Goal: Task Accomplishment & Management: Use online tool/utility

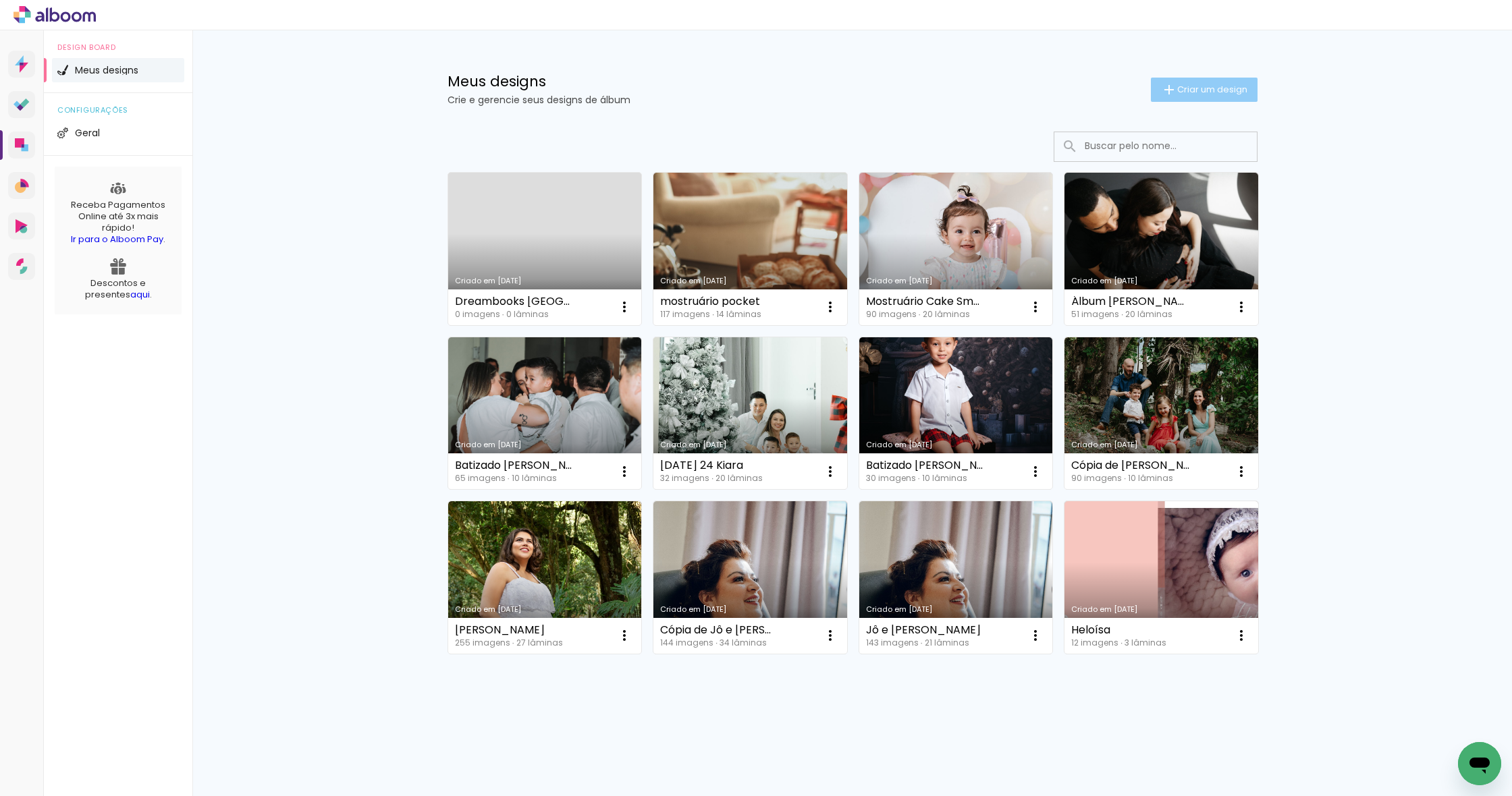
click at [800, 82] on paper-button "Criar um design" at bounding box center [1204, 90] width 106 height 25
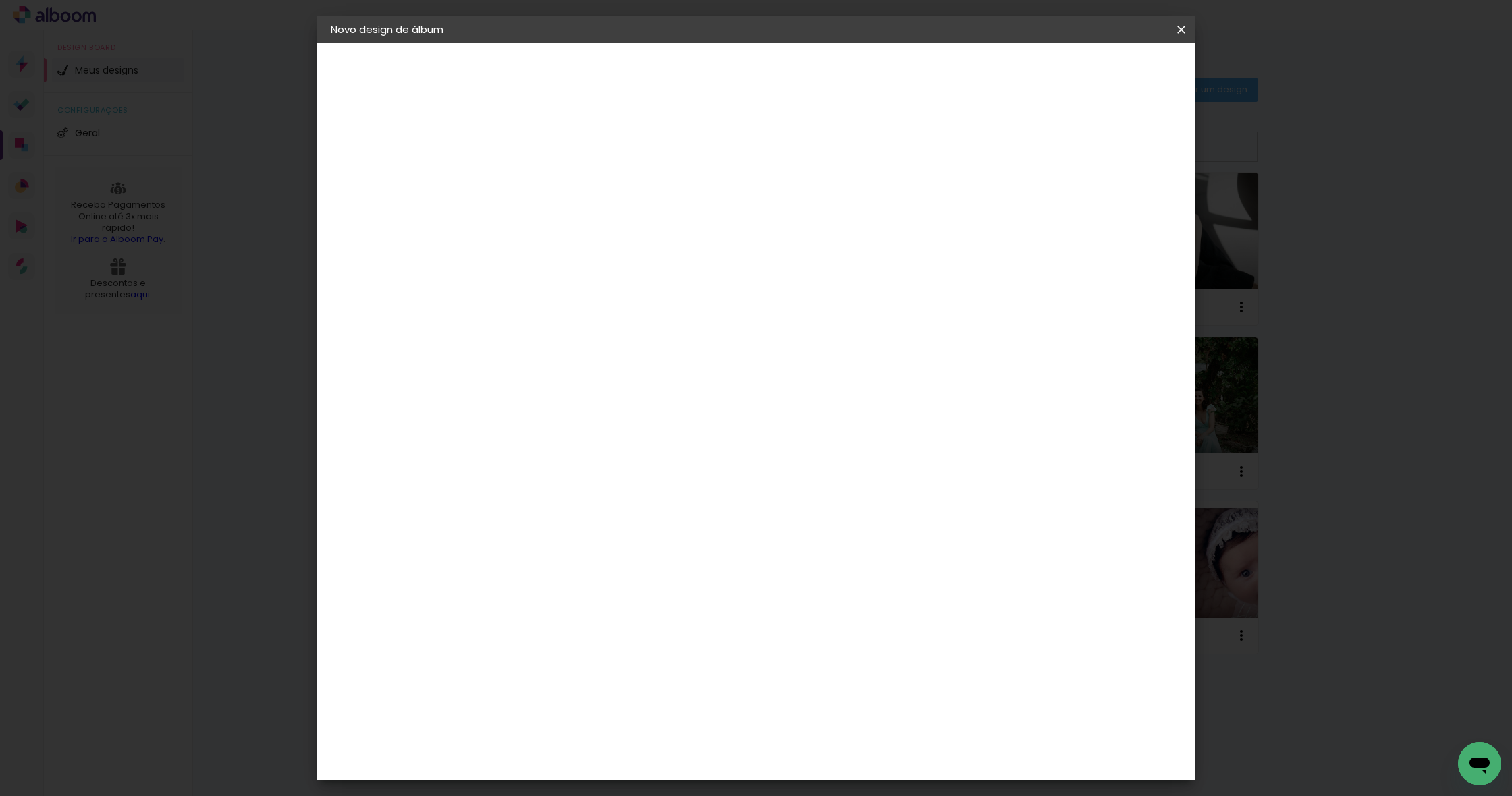
click at [551, 182] on input at bounding box center [551, 181] width 0 height 21
type input "R"
type input "W Rosangela e [PERSON_NAME]"
type paper-input "W Rosangela e [PERSON_NAME]"
click at [0, 0] on slot "Avançar" at bounding box center [0, 0] width 0 height 0
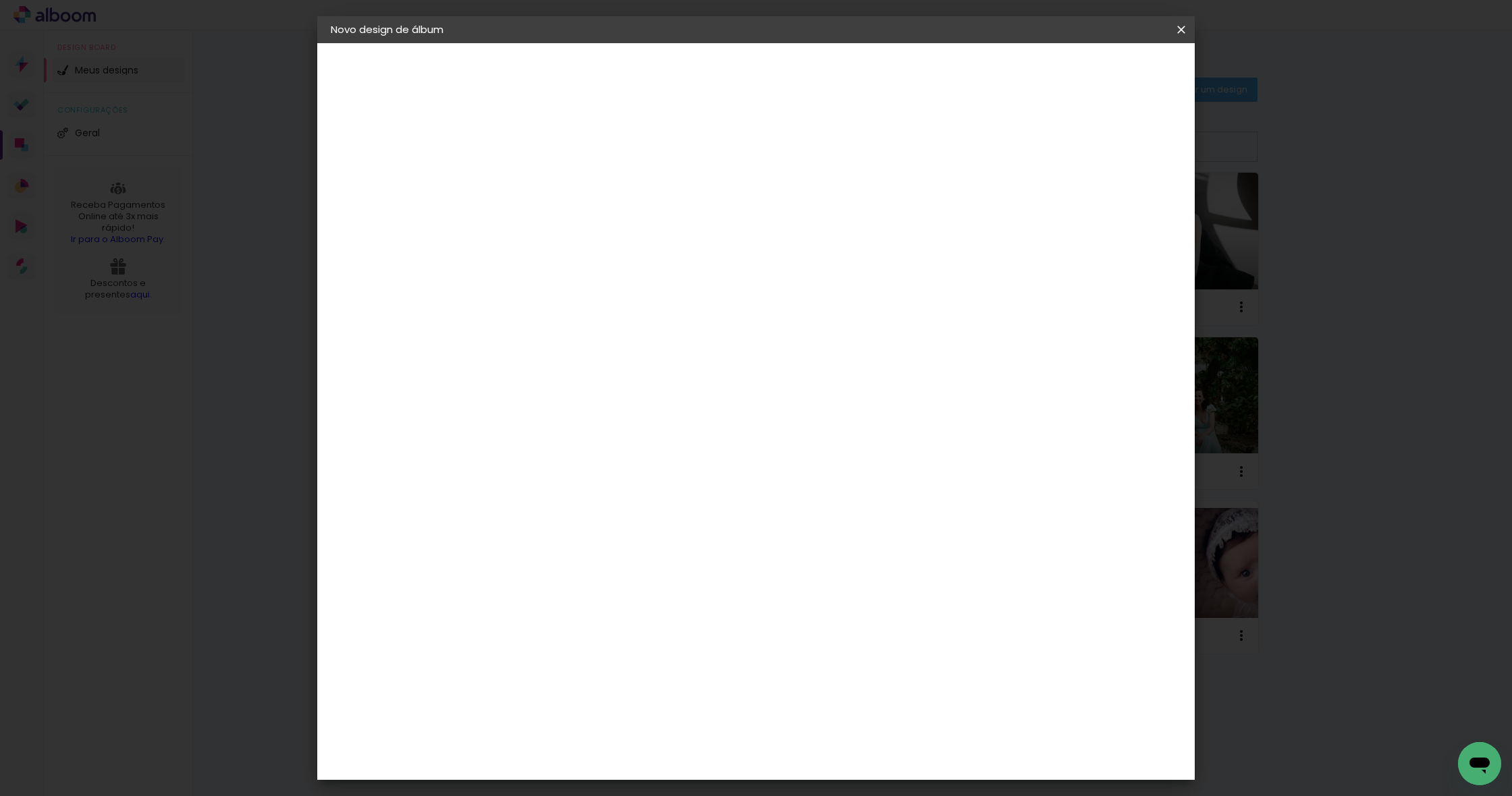
click at [588, 257] on input at bounding box center [586, 256] width 136 height 17
type input "go"
type paper-input "go"
click at [573, 304] on div "Go image" at bounding box center [559, 308] width 33 height 21
click at [0, 0] on slot "Tamanho Livre" at bounding box center [0, 0] width 0 height 0
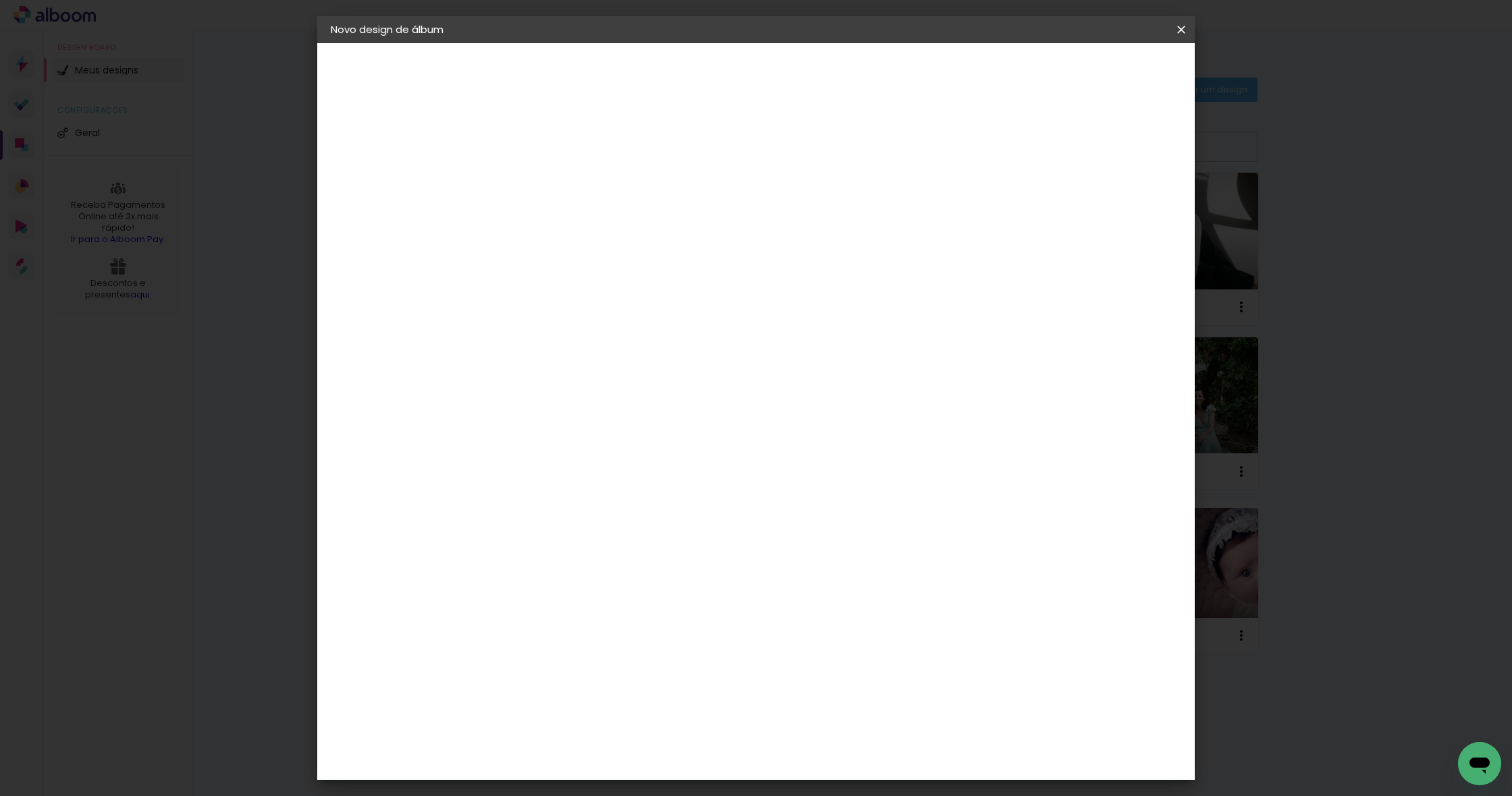
click at [768, 209] on paper-item "Tamanho Livre" at bounding box center [708, 205] width 121 height 29
click at [627, 258] on input "go" at bounding box center [572, 256] width 109 height 17
click at [576, 305] on div "Go image" at bounding box center [559, 308] width 33 height 21
click at [576, 306] on div "Go image" at bounding box center [559, 308] width 33 height 21
click at [0, 0] on slot "Avançar" at bounding box center [0, 0] width 0 height 0
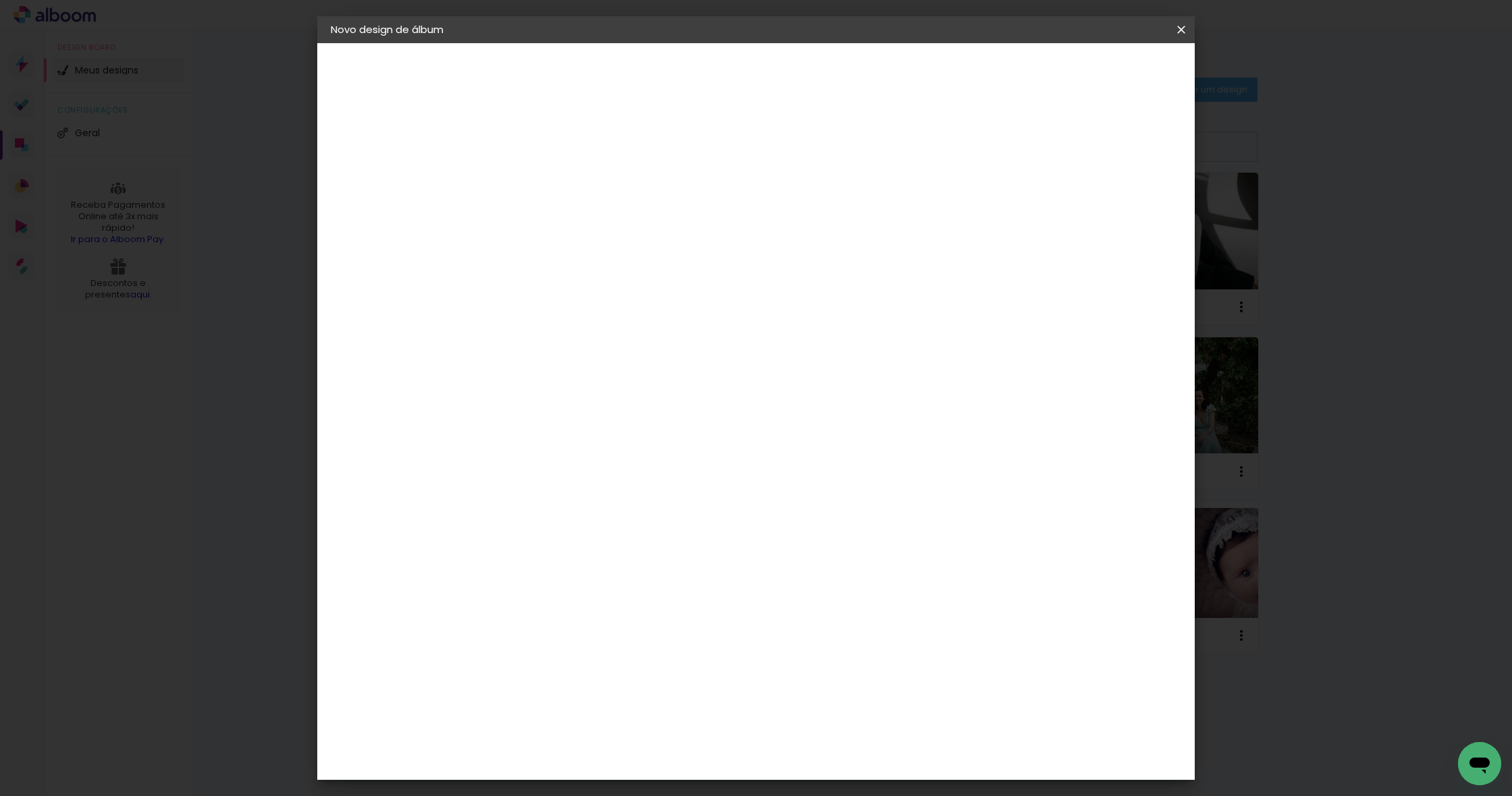
click at [604, 224] on input "text" at bounding box center [577, 235] width 52 height 21
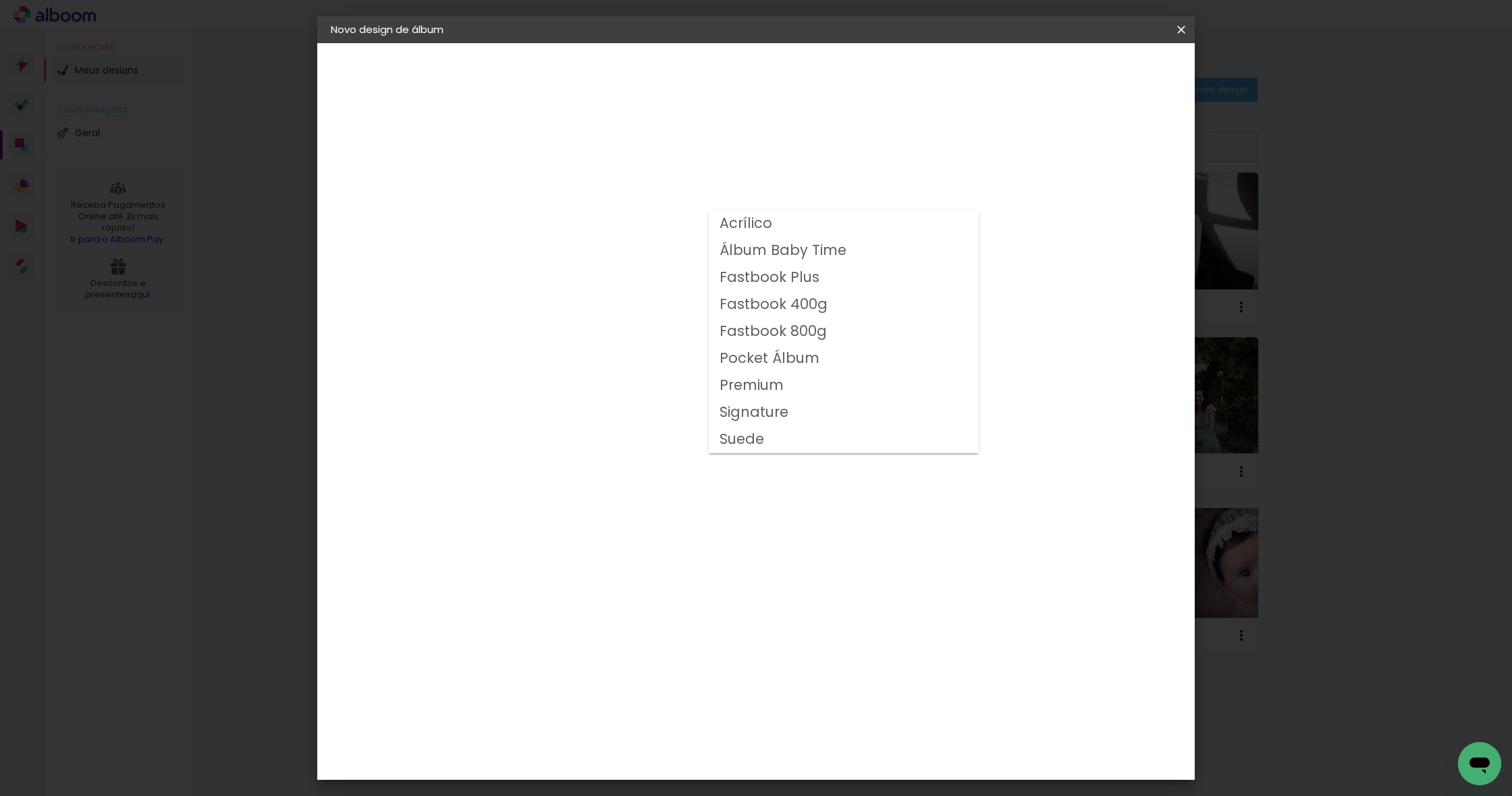
click at [800, 305] on paper-item "Fastbook 400g" at bounding box center [844, 305] width 270 height 27
type input "Fastbook 400g"
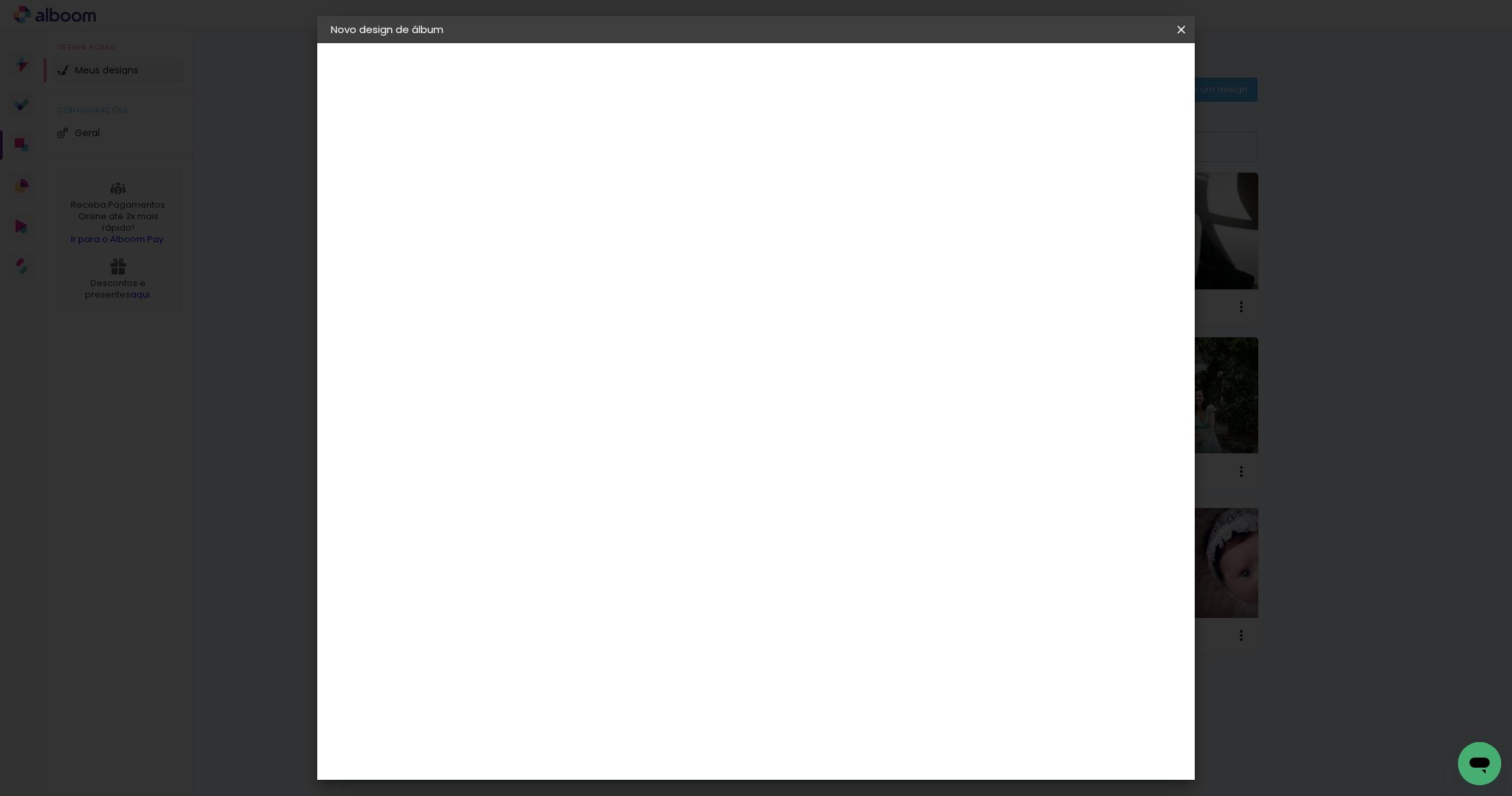
scroll to position [82, 0]
click at [642, 540] on span "20 × 20" at bounding box center [611, 561] width 63 height 44
click at [0, 0] on slot "Avançar" at bounding box center [0, 0] width 0 height 0
type input "3"
type paper-input "3"
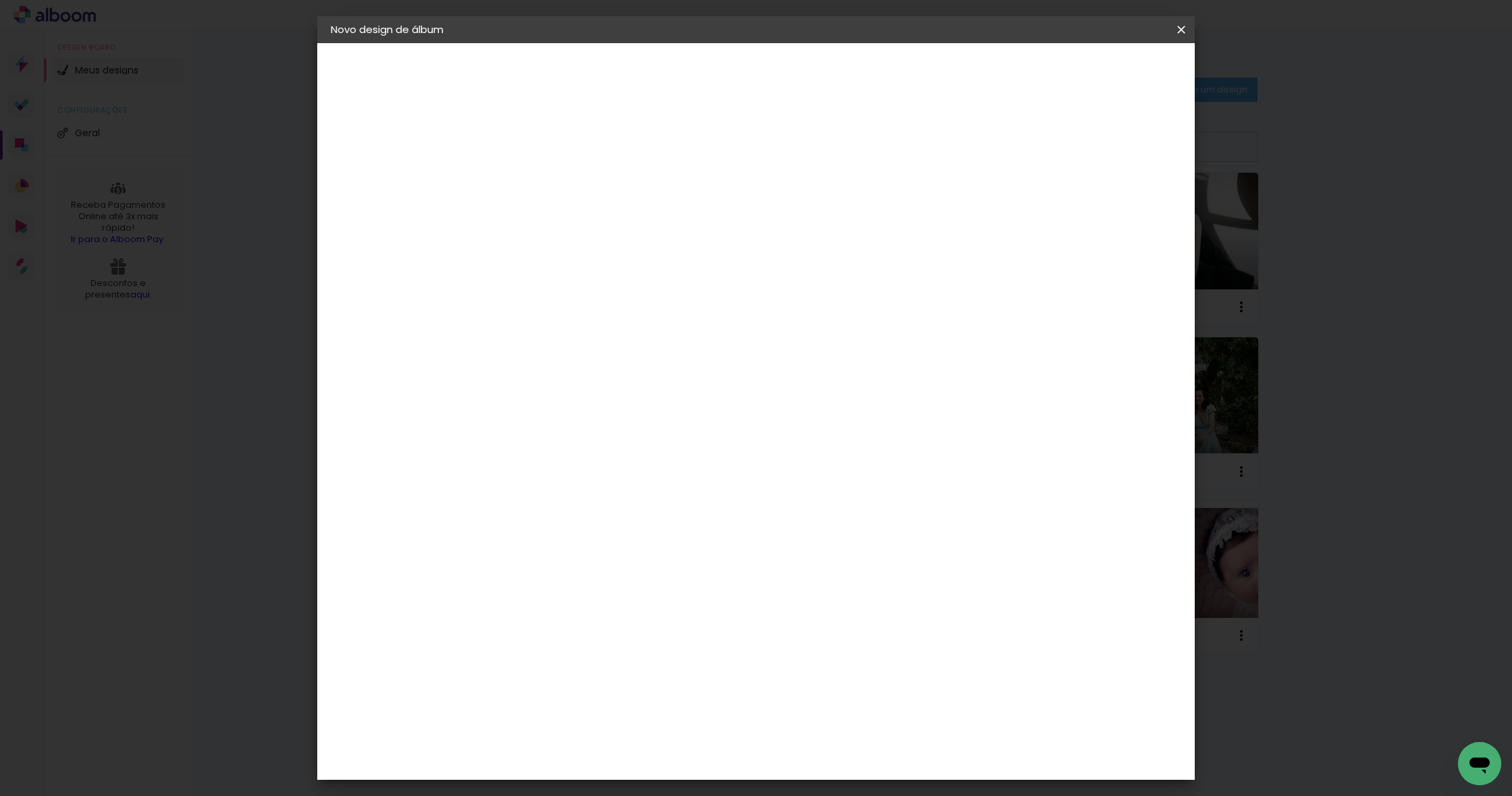
click at [558, 143] on input "3" at bounding box center [541, 145] width 47 height 17
click at [800, 145] on div "mm Mostrar sangria" at bounding box center [817, 146] width 607 height 30
click at [800, 147] on div at bounding box center [1024, 145] width 12 height 12
type paper-checkbox "on"
click at [800, 76] on span "Iniciar design" at bounding box center [1075, 71] width 61 height 10
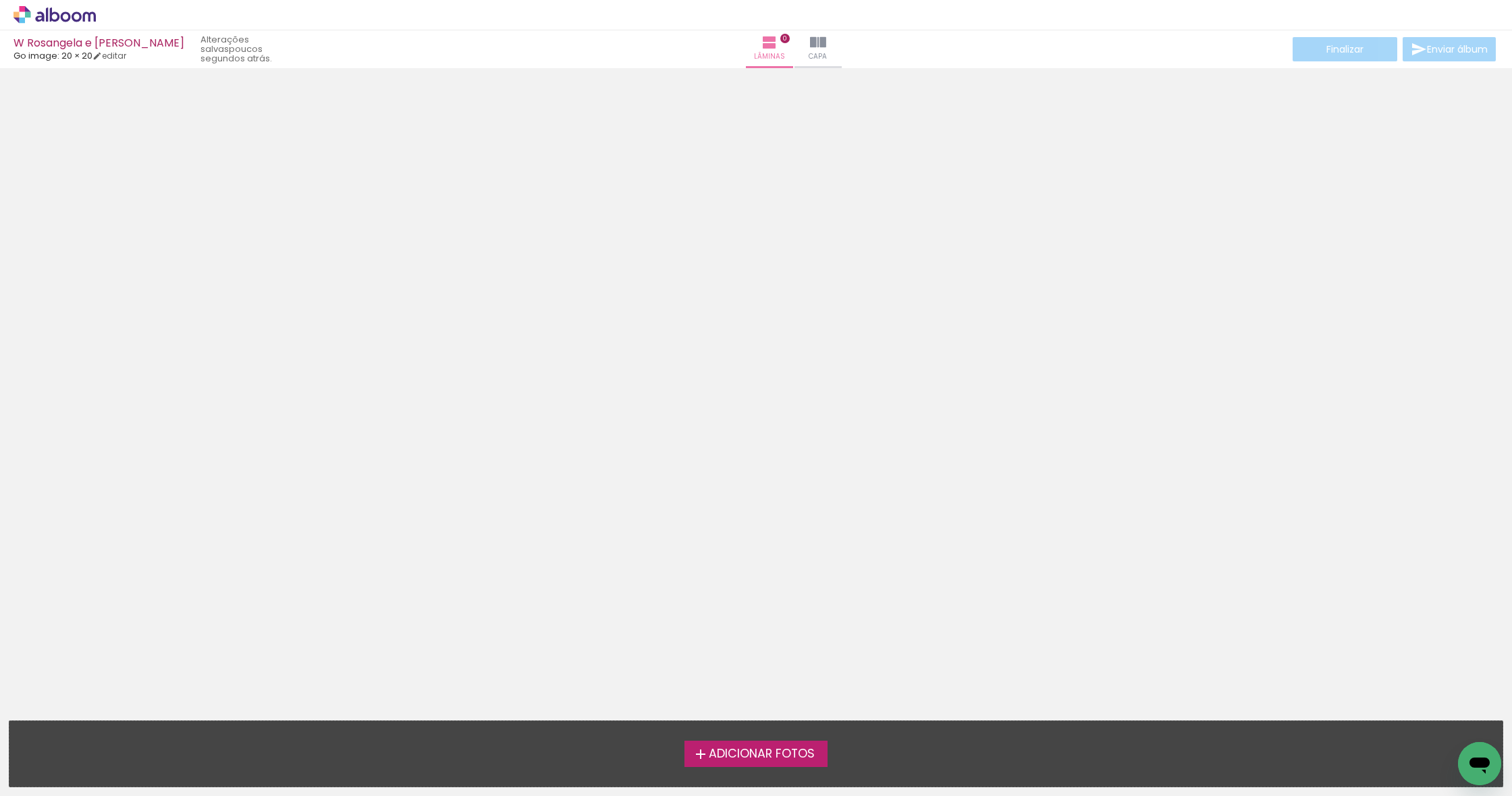
click at [779, 754] on span "Adicionar Fotos" at bounding box center [762, 754] width 106 height 12
click at [0, 0] on input "file" at bounding box center [0, 0] width 0 height 0
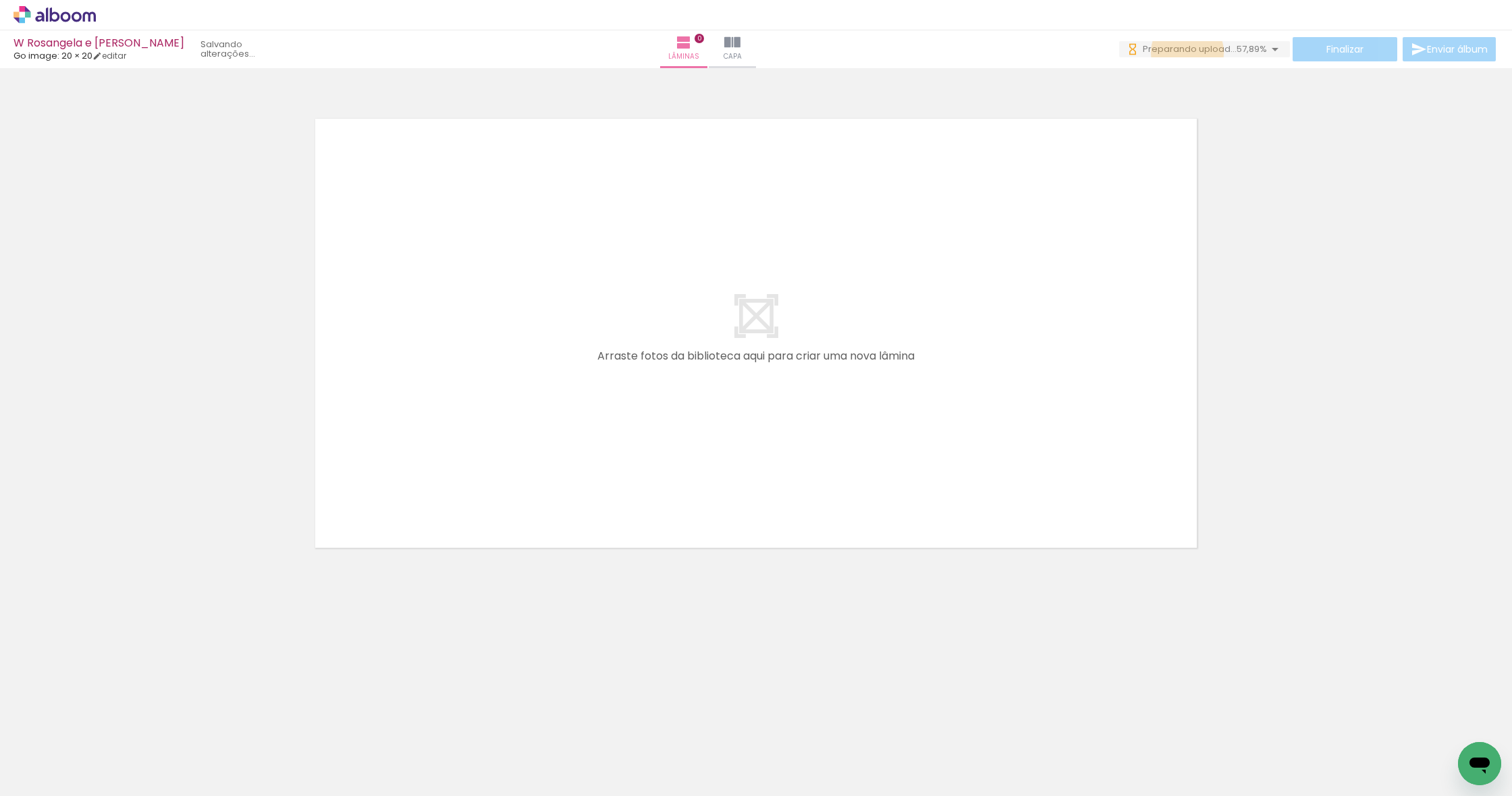
click at [800, 52] on span "Preparando upload..." at bounding box center [1189, 49] width 94 height 13
click at [800, 46] on span "Preparando upload..." at bounding box center [1189, 49] width 94 height 13
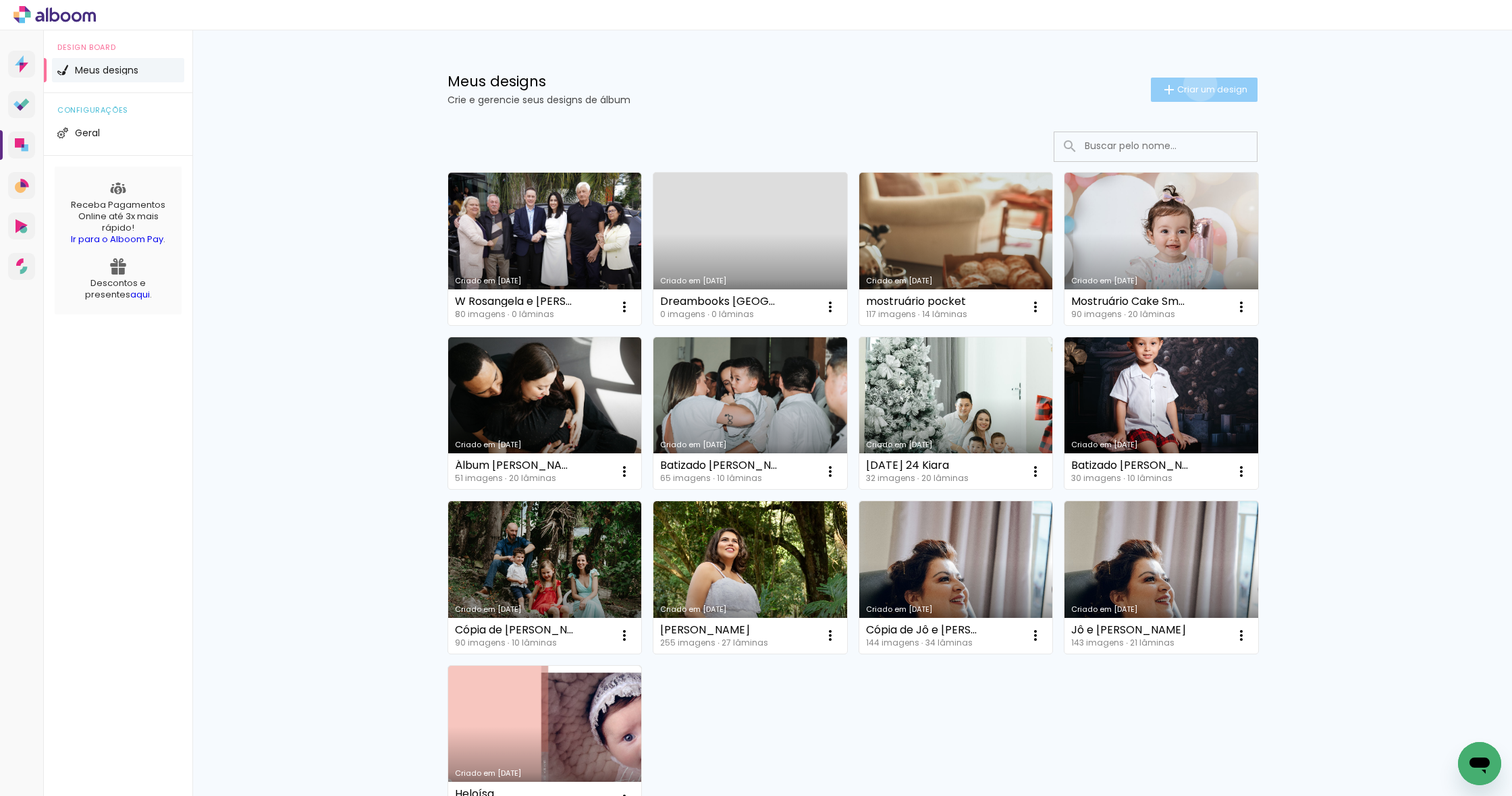
click at [1196, 85] on span "Criar um design" at bounding box center [1212, 89] width 71 height 9
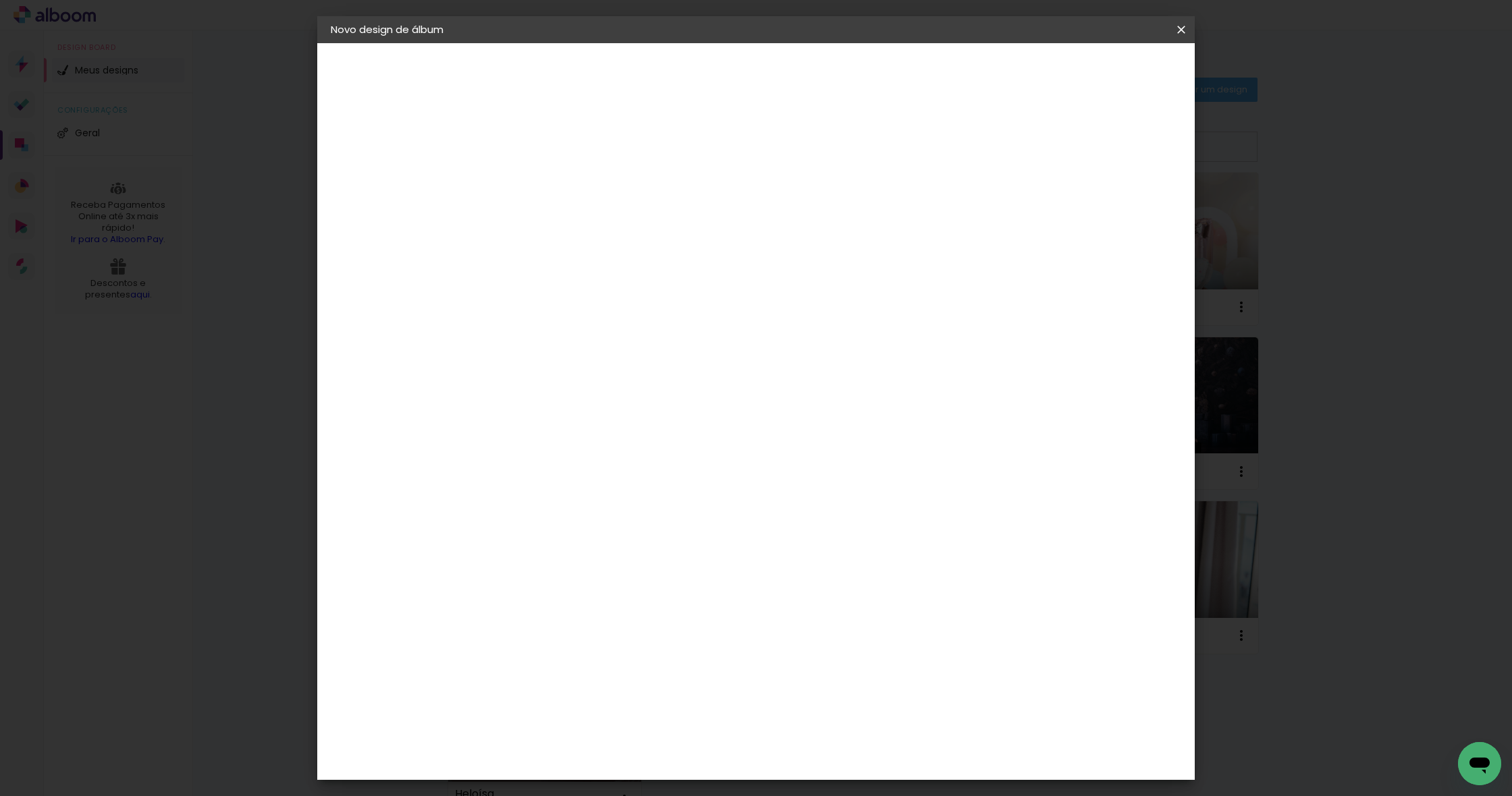
click at [551, 185] on input at bounding box center [551, 181] width 0 height 21
type input "Anya 1 Aninho"
type paper-input "Anya 1 Aninho"
click at [0, 0] on slot "Avançar" at bounding box center [0, 0] width 0 height 0
click at [559, 261] on input at bounding box center [572, 256] width 109 height 17
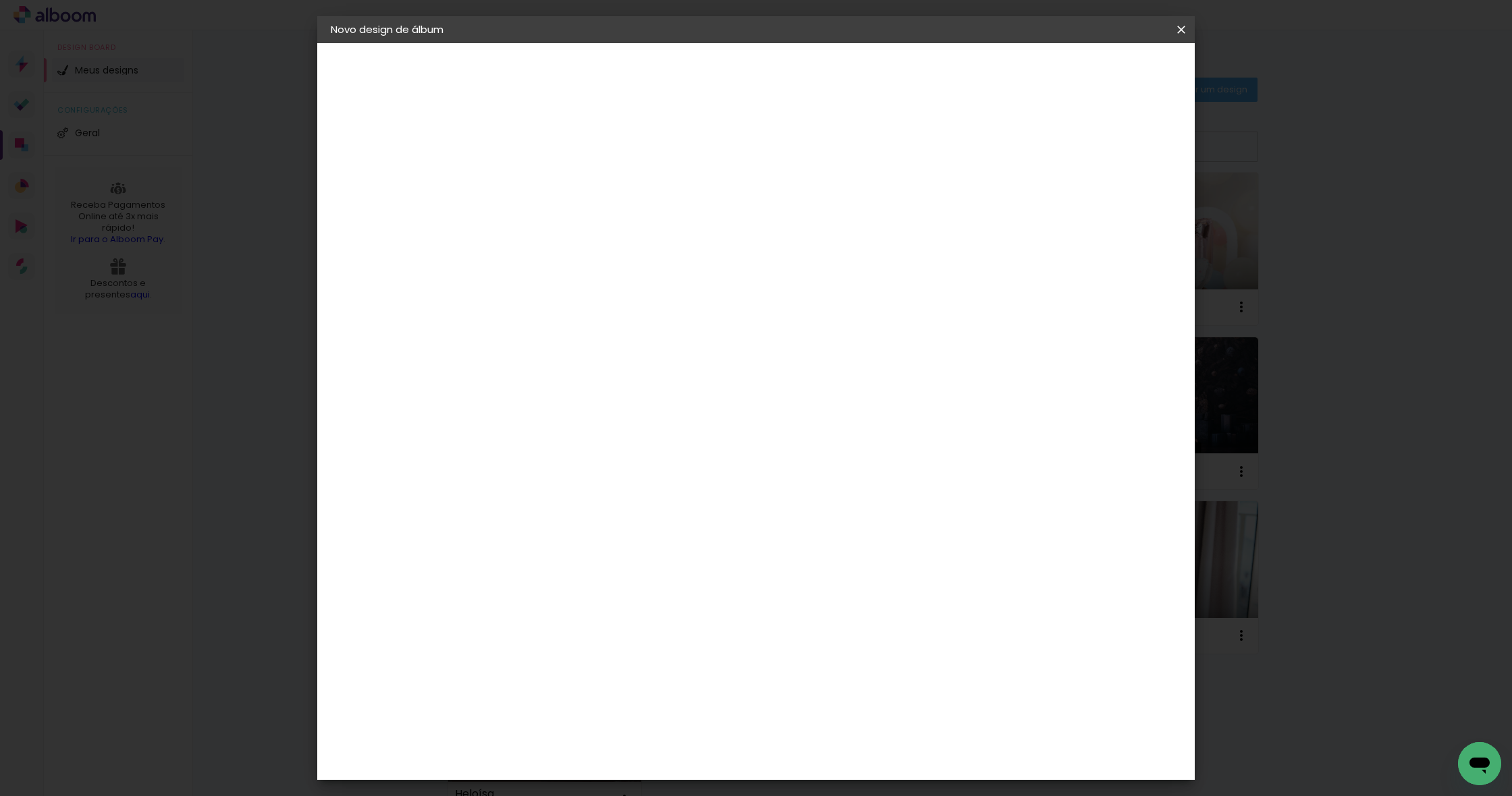
click at [627, 251] on input "go im" at bounding box center [572, 256] width 109 height 17
click at [613, 256] on input "go im" at bounding box center [572, 256] width 109 height 17
type input "go"
type paper-input "go"
type input "g"
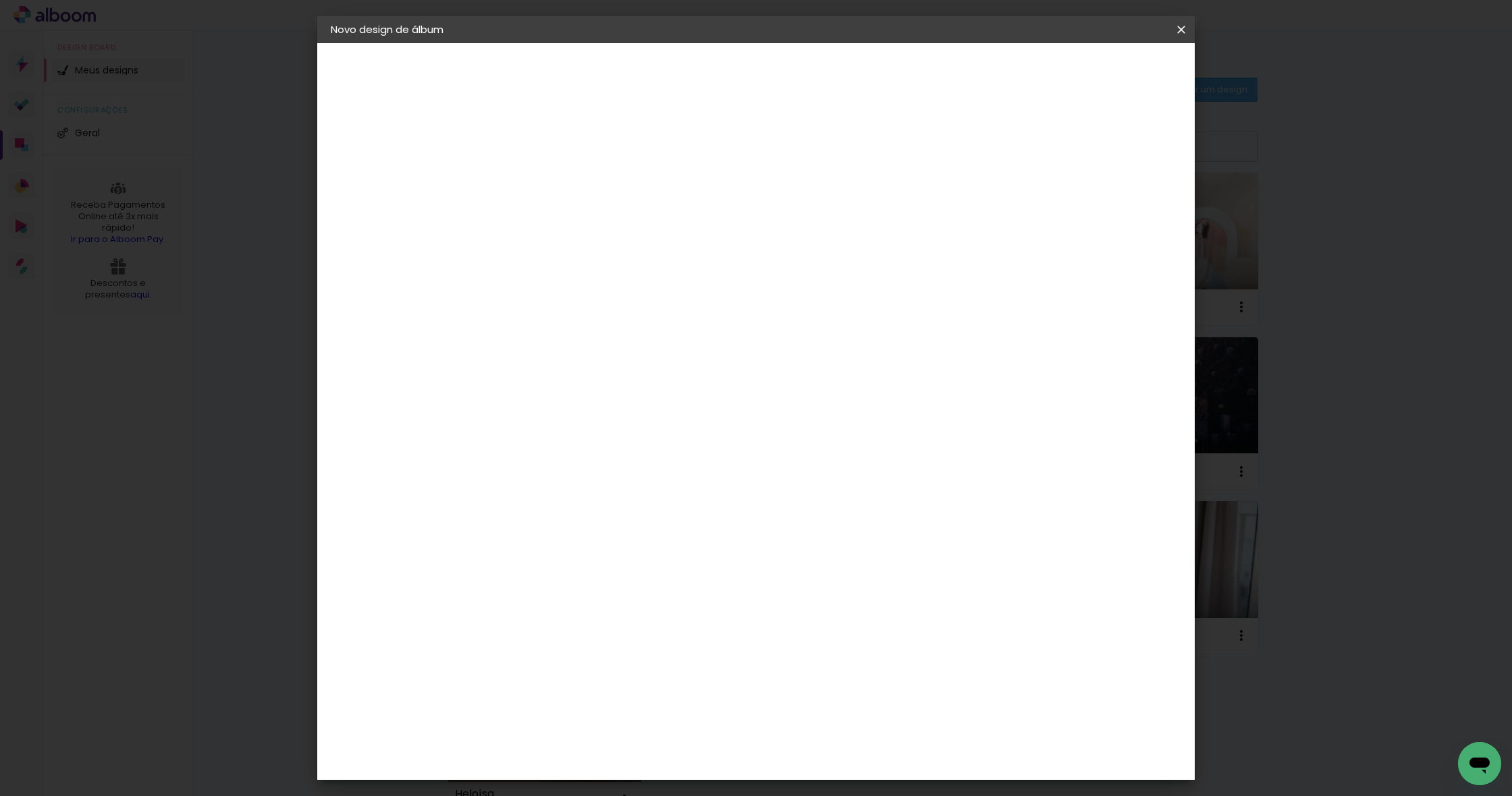
click at [613, 247] on paper-input-container at bounding box center [572, 258] width 119 height 30
click at [616, 216] on input "[GEOGRAPHIC_DATA]" at bounding box center [567, 215] width 98 height 17
click at [0, 0] on slot "[GEOGRAPHIC_DATA]" at bounding box center [0, 0] width 0 height 0
click at [627, 251] on input at bounding box center [572, 256] width 109 height 17
type input "go"
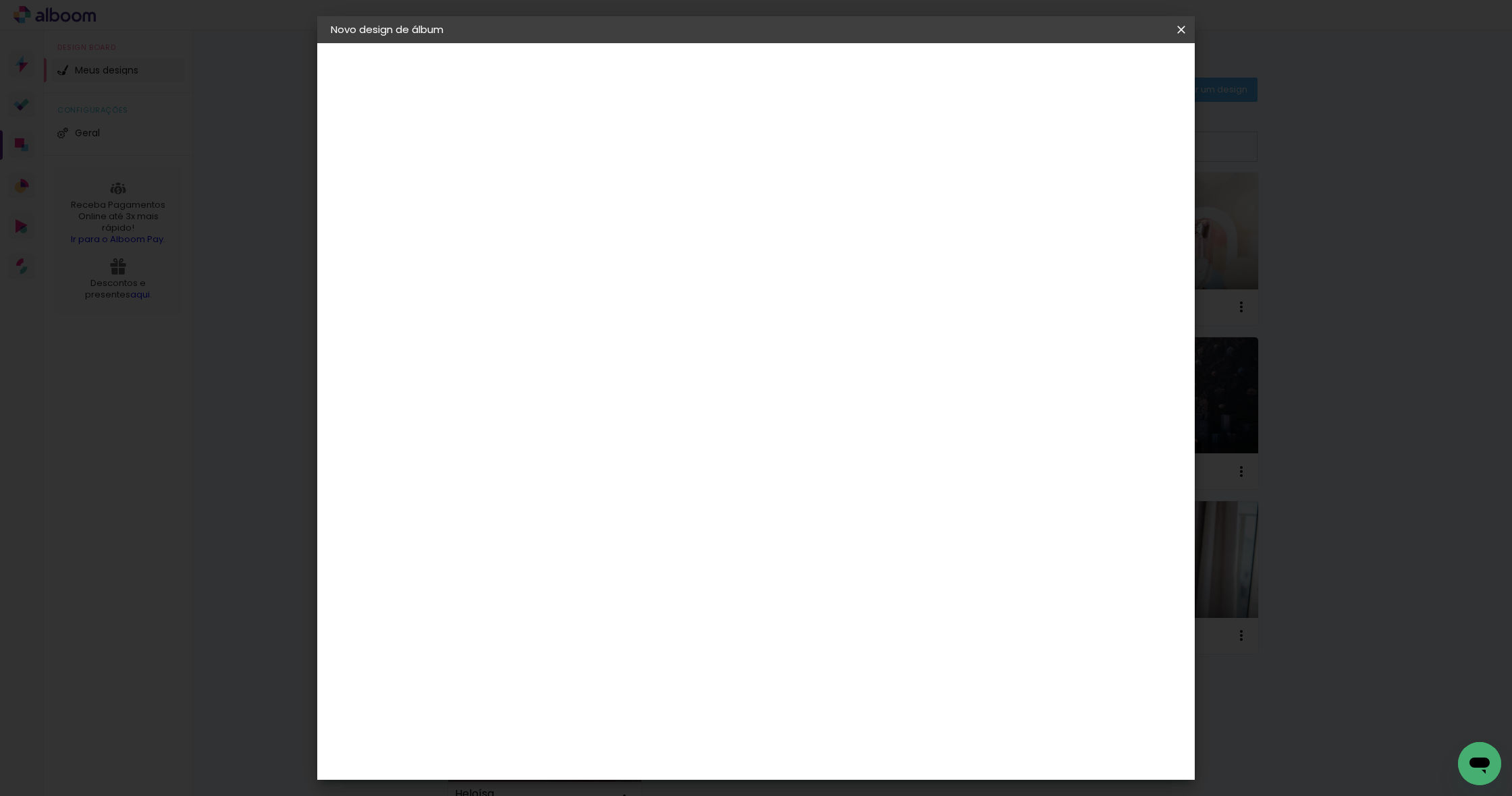
type paper-input "go"
click at [0, 0] on slot "Voltar" at bounding box center [0, 0] width 0 height 0
click at [551, 179] on input "Anya 1 Aninho" at bounding box center [551, 181] width 0 height 21
click at [0, 0] on slot "Avançar" at bounding box center [0, 0] width 0 height 0
click at [632, 266] on paper-input-container "go" at bounding box center [572, 258] width 119 height 30
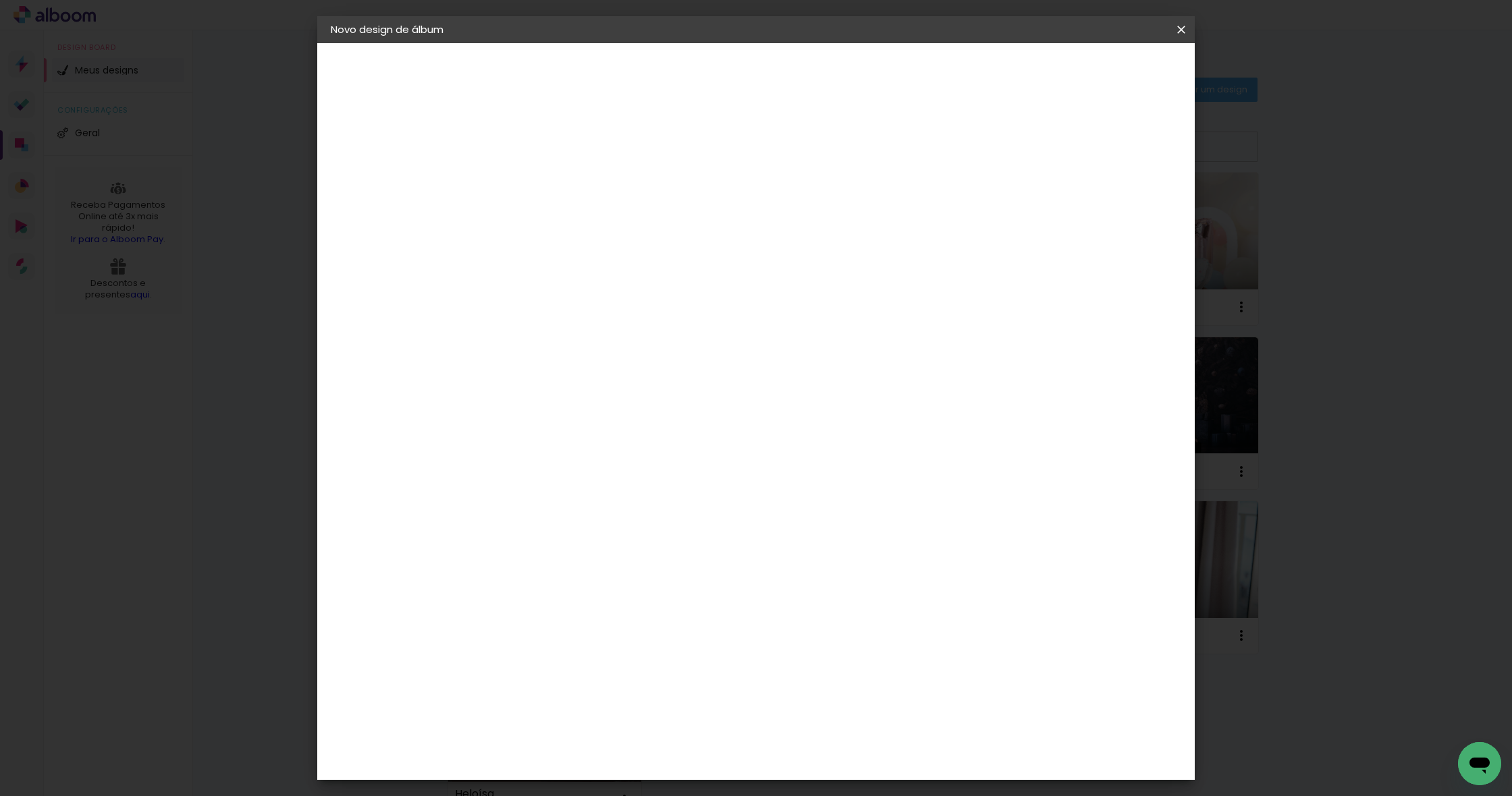
type input "g"
type paper-input "g"
click at [542, 250] on input at bounding box center [586, 256] width 136 height 17
type input "go"
type paper-input "go"
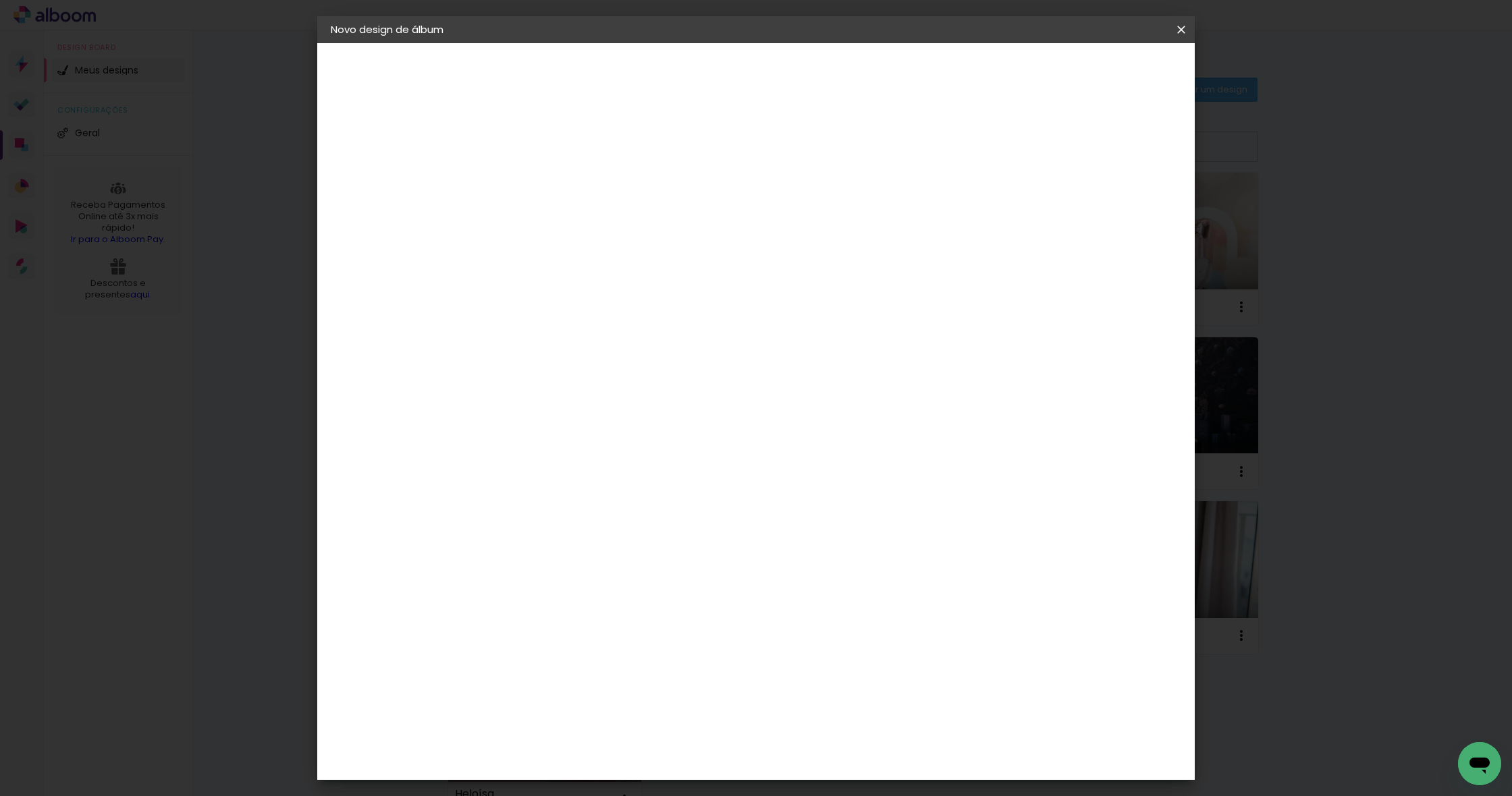
click at [576, 297] on div "Go image" at bounding box center [559, 308] width 33 height 21
click at [768, 78] on paper-button "Avançar" at bounding box center [734, 71] width 66 height 23
click at [604, 224] on input "text" at bounding box center [577, 235] width 52 height 21
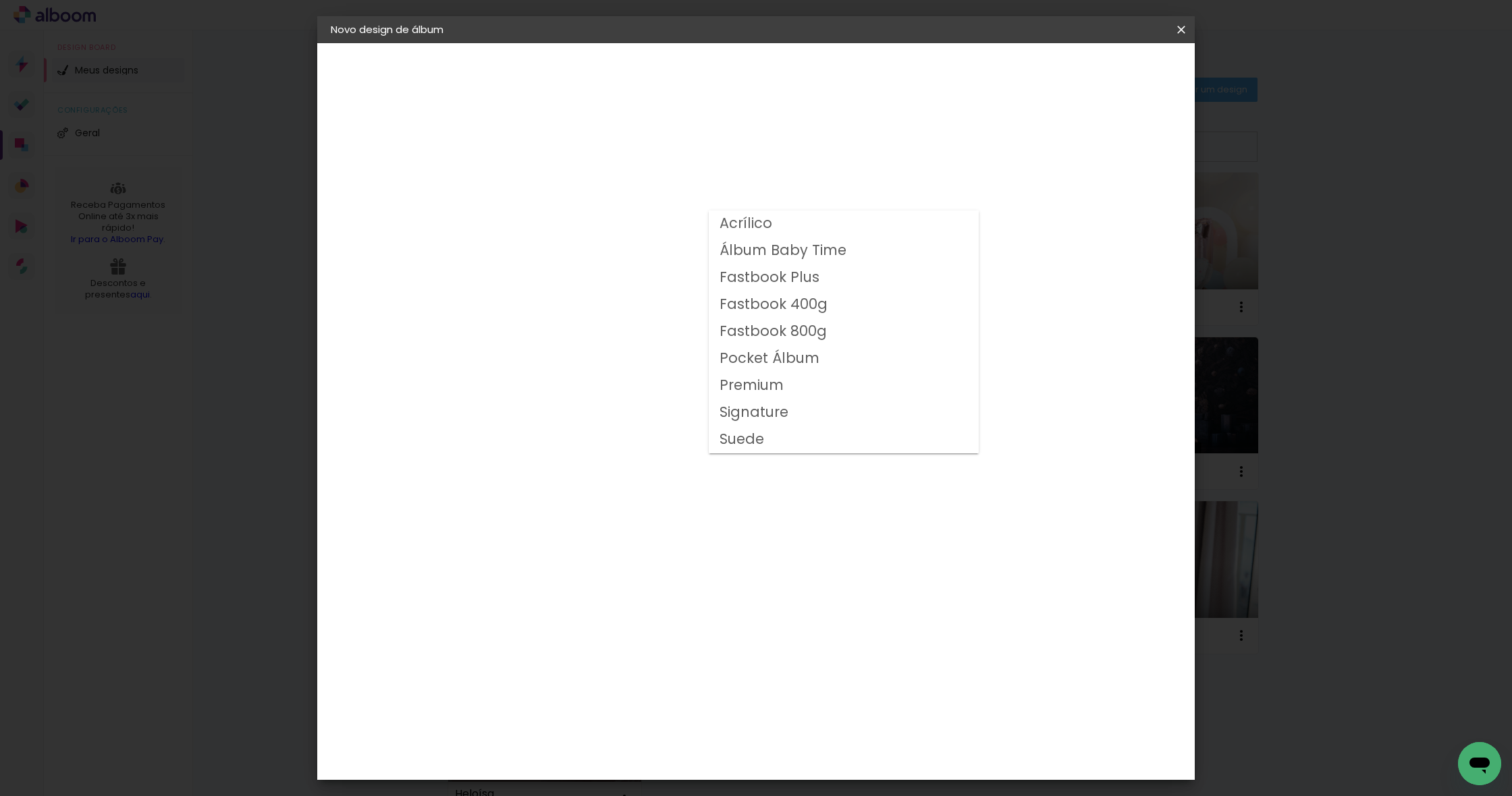
click at [833, 302] on paper-item "Fastbook 400g" at bounding box center [844, 305] width 270 height 27
type input "Fastbook 400g"
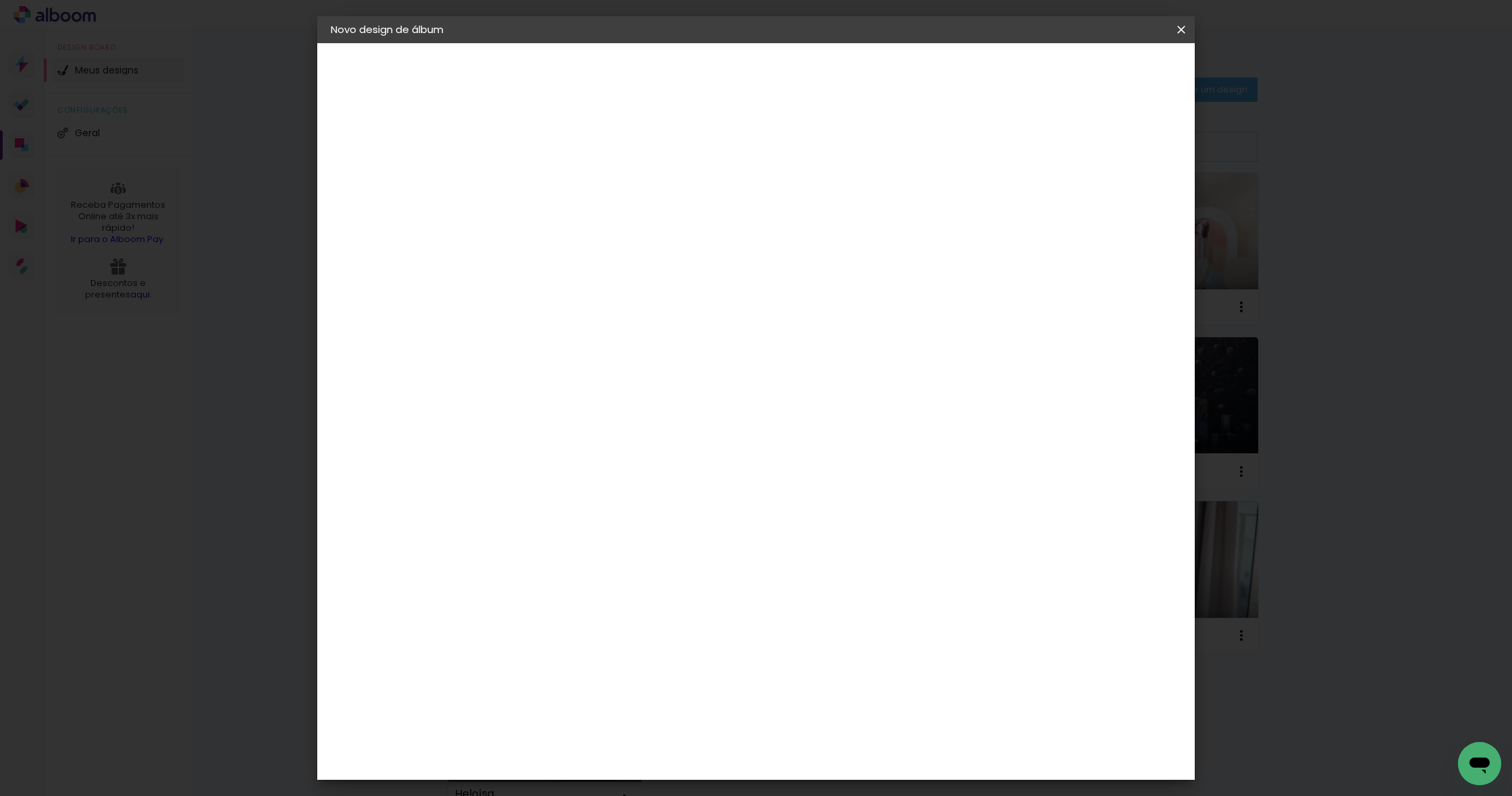
click at [642, 419] on span "30 × 20" at bounding box center [611, 441] width 63 height 44
click at [771, 78] on paper-button "Avançar" at bounding box center [737, 71] width 66 height 23
type input "3"
type paper-input "3"
click at [559, 143] on input "3" at bounding box center [541, 145] width 47 height 17
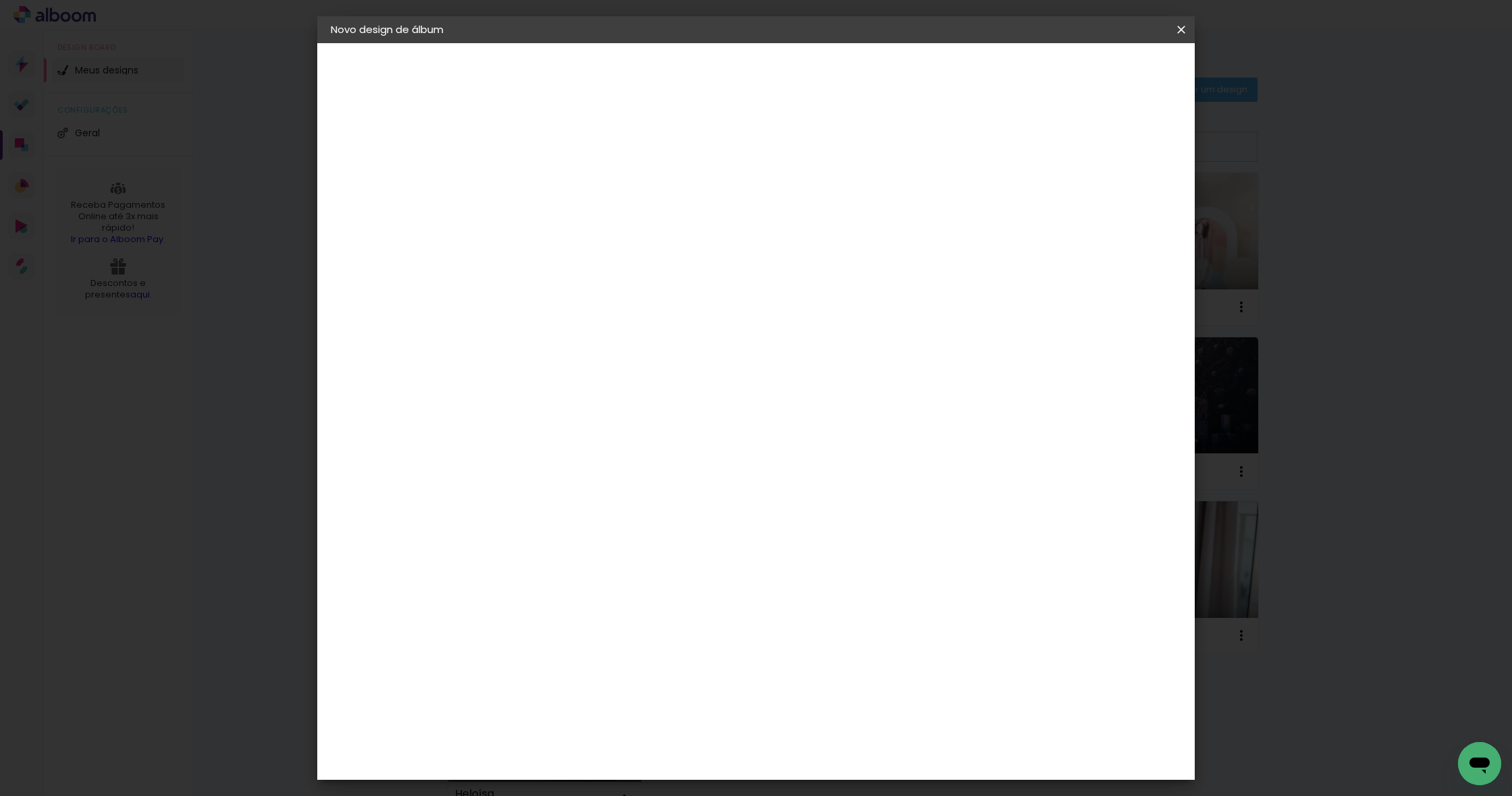
click at [1031, 149] on div at bounding box center [1024, 145] width 12 height 12
type paper-checkbox "on"
click at [1107, 75] on span "Iniciar design" at bounding box center [1075, 71] width 61 height 10
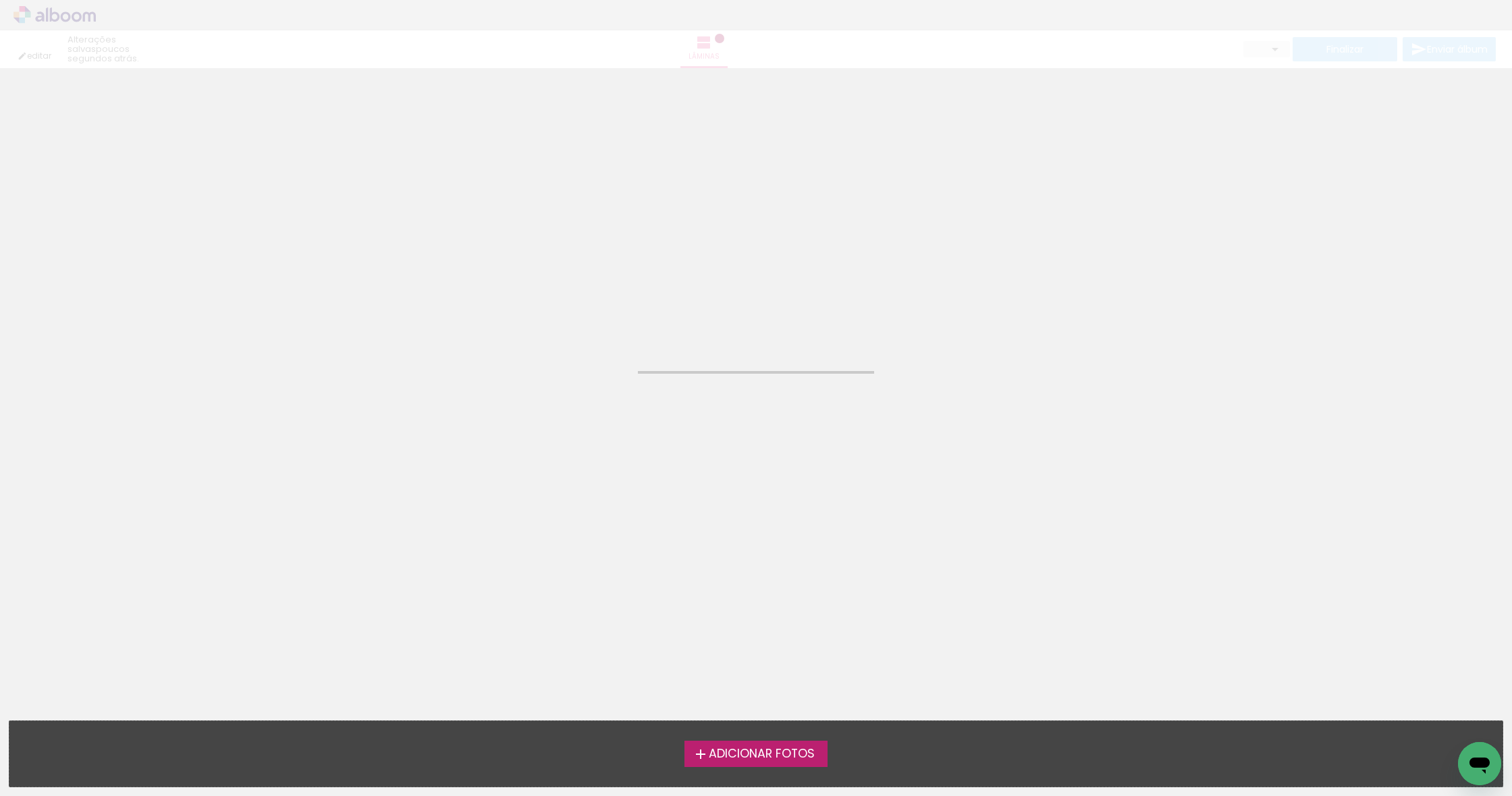
type input "3"
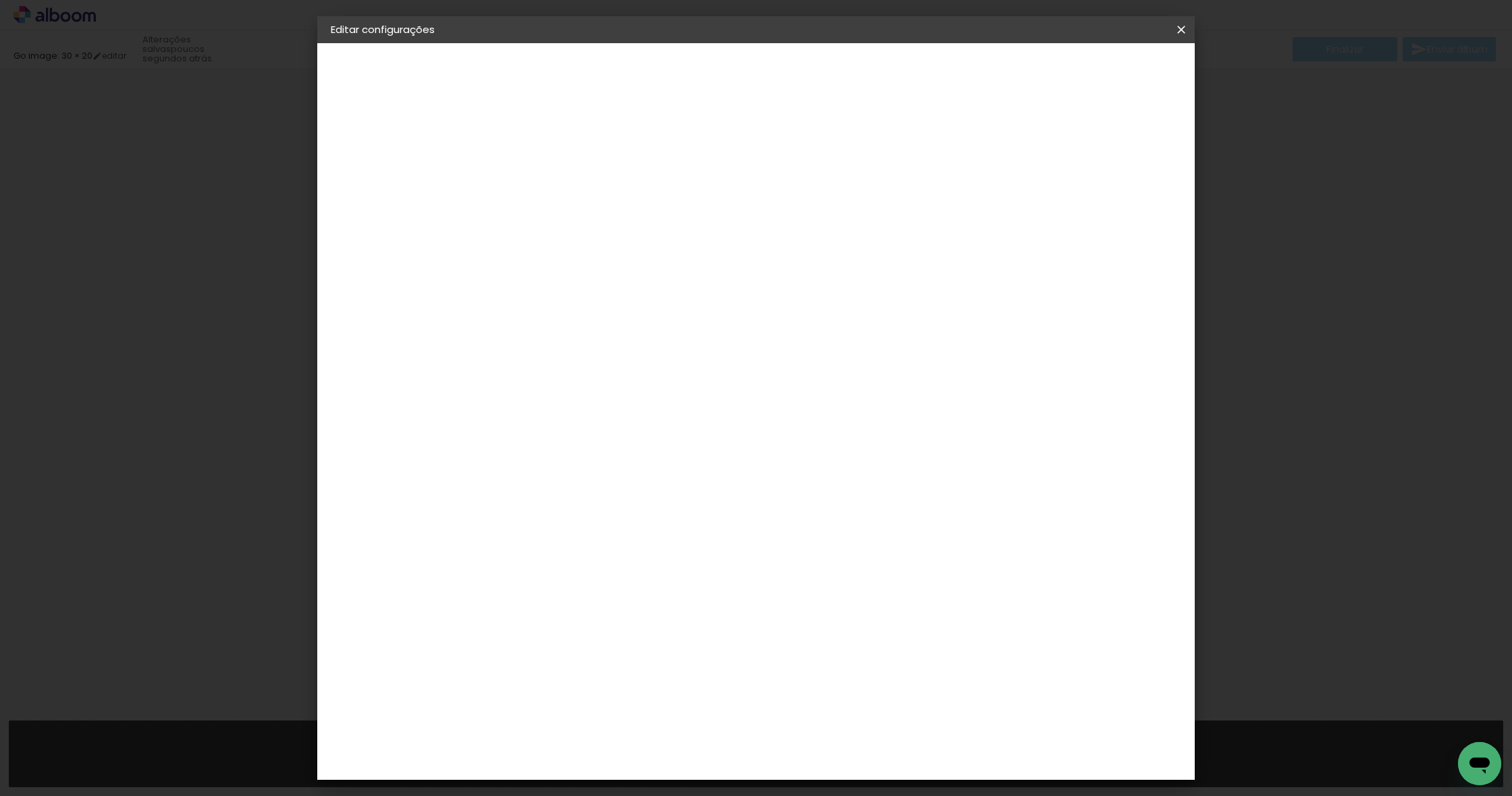
click at [1107, 71] on span "Salvar configurações" at bounding box center [1057, 71] width 100 height 10
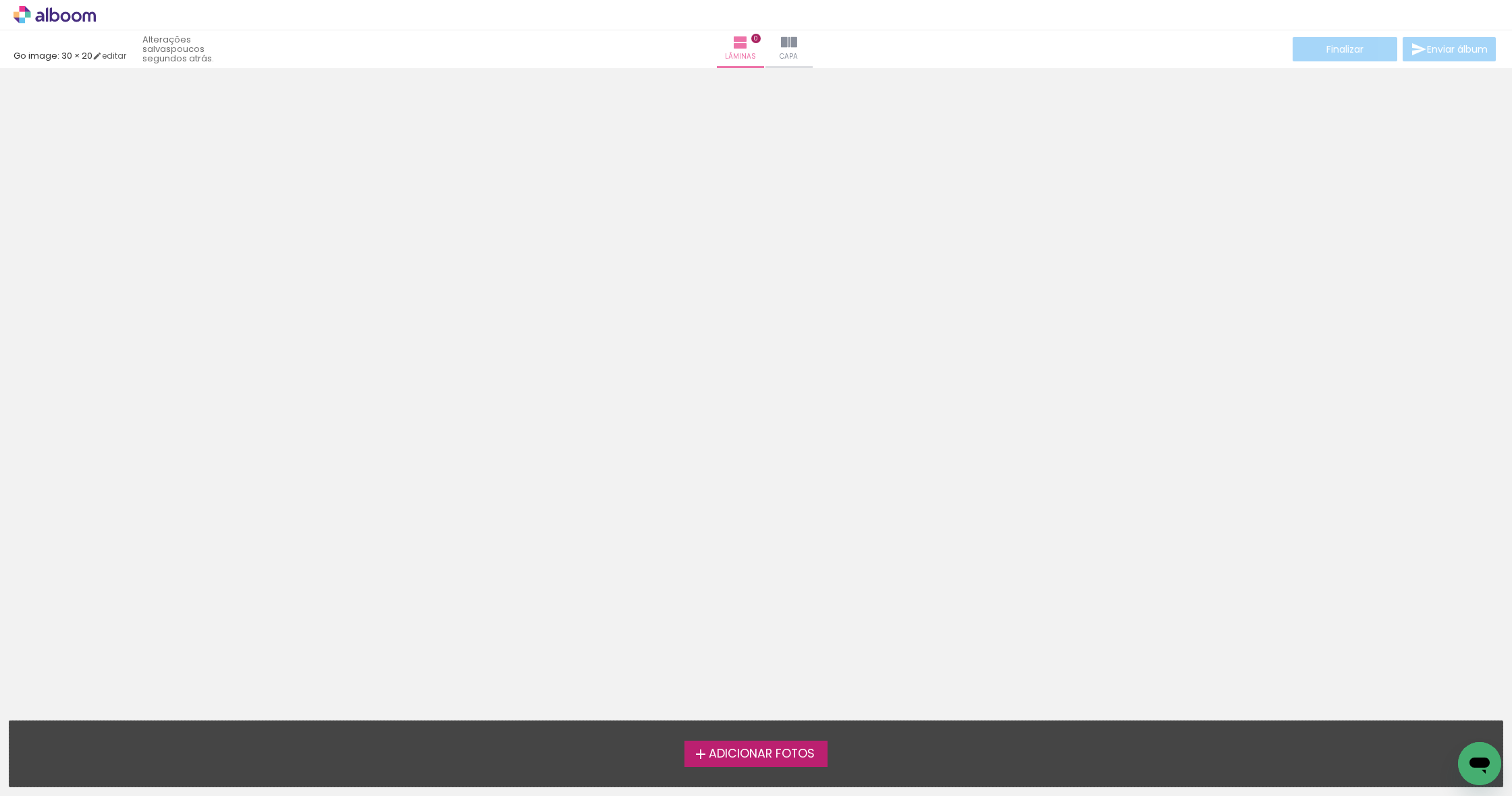
click at [801, 740] on div "Adicionar Fotos Solte suas fotos aqui..." at bounding box center [756, 754] width 1493 height 66
click at [805, 751] on span "Adicionar Fotos" at bounding box center [762, 754] width 106 height 12
click at [0, 0] on input "file" at bounding box center [0, 0] width 0 height 0
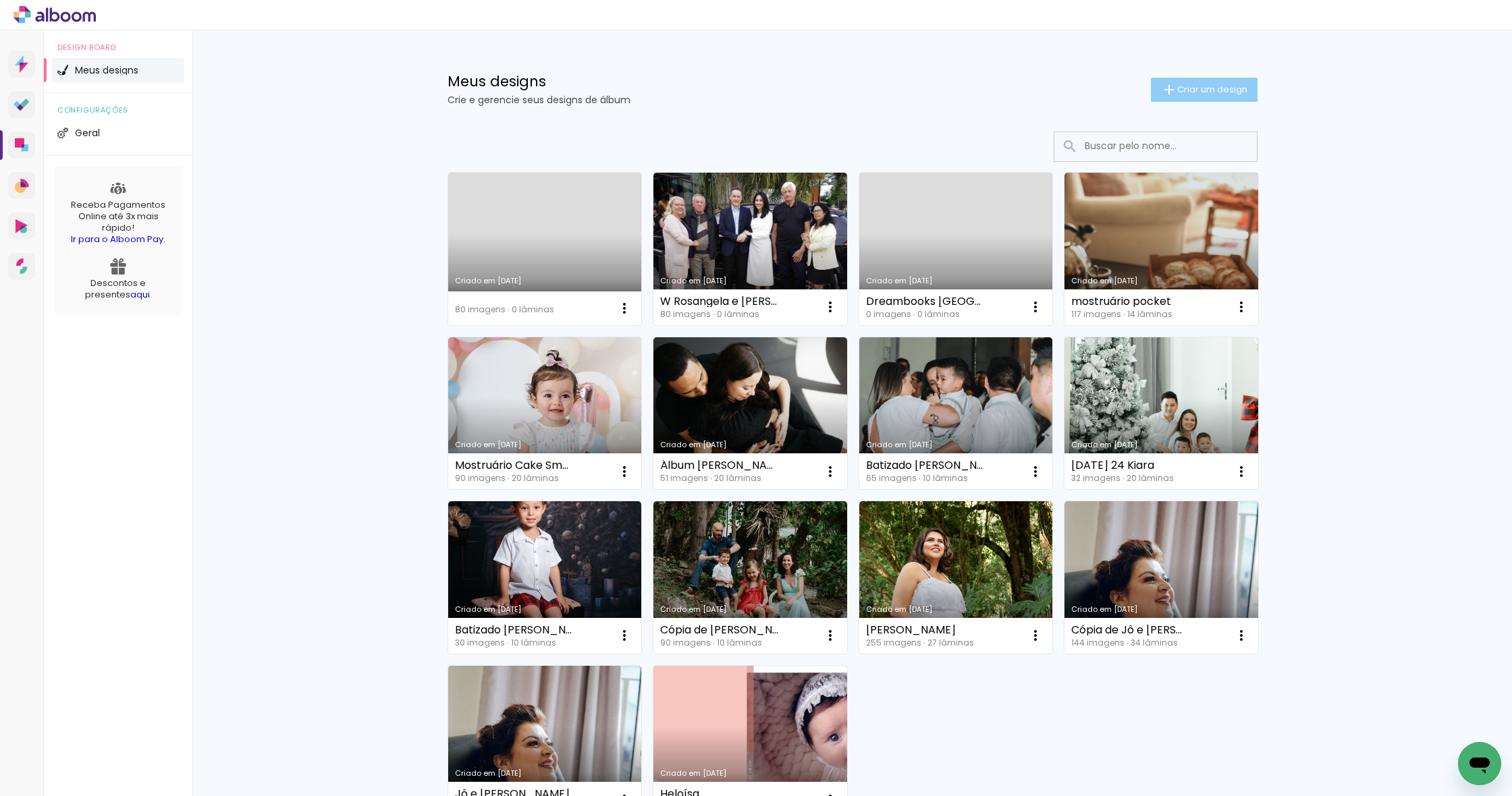
click at [1212, 85] on span "Criar um design" at bounding box center [1212, 89] width 71 height 9
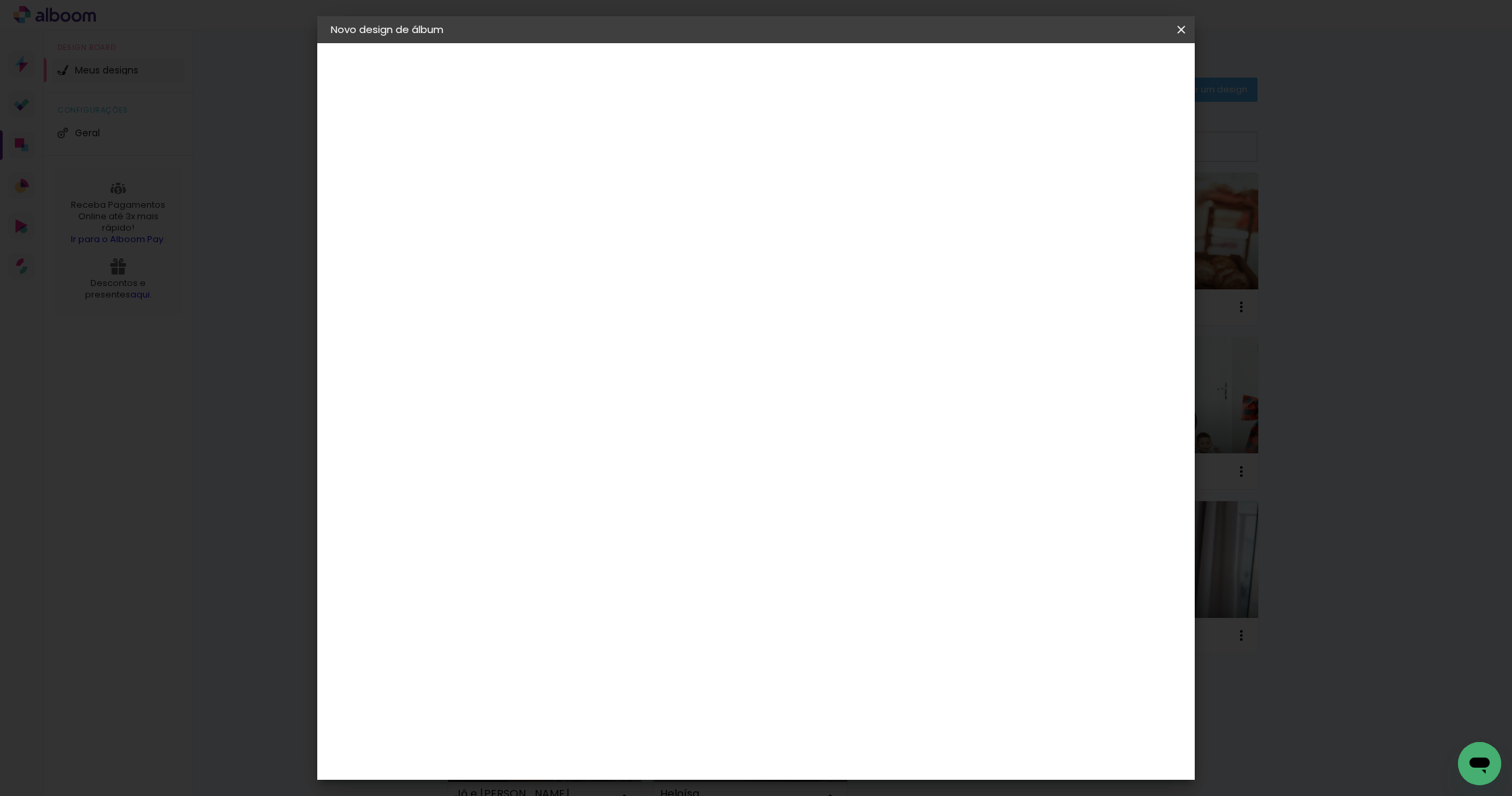
click at [551, 181] on input at bounding box center [551, 181] width 0 height 21
type input "Alice 1 Aninho"
type paper-input "Alice 1 Aninho"
click at [0, 0] on slot "Avançar" at bounding box center [0, 0] width 0 height 0
click at [630, 257] on input at bounding box center [586, 256] width 136 height 17
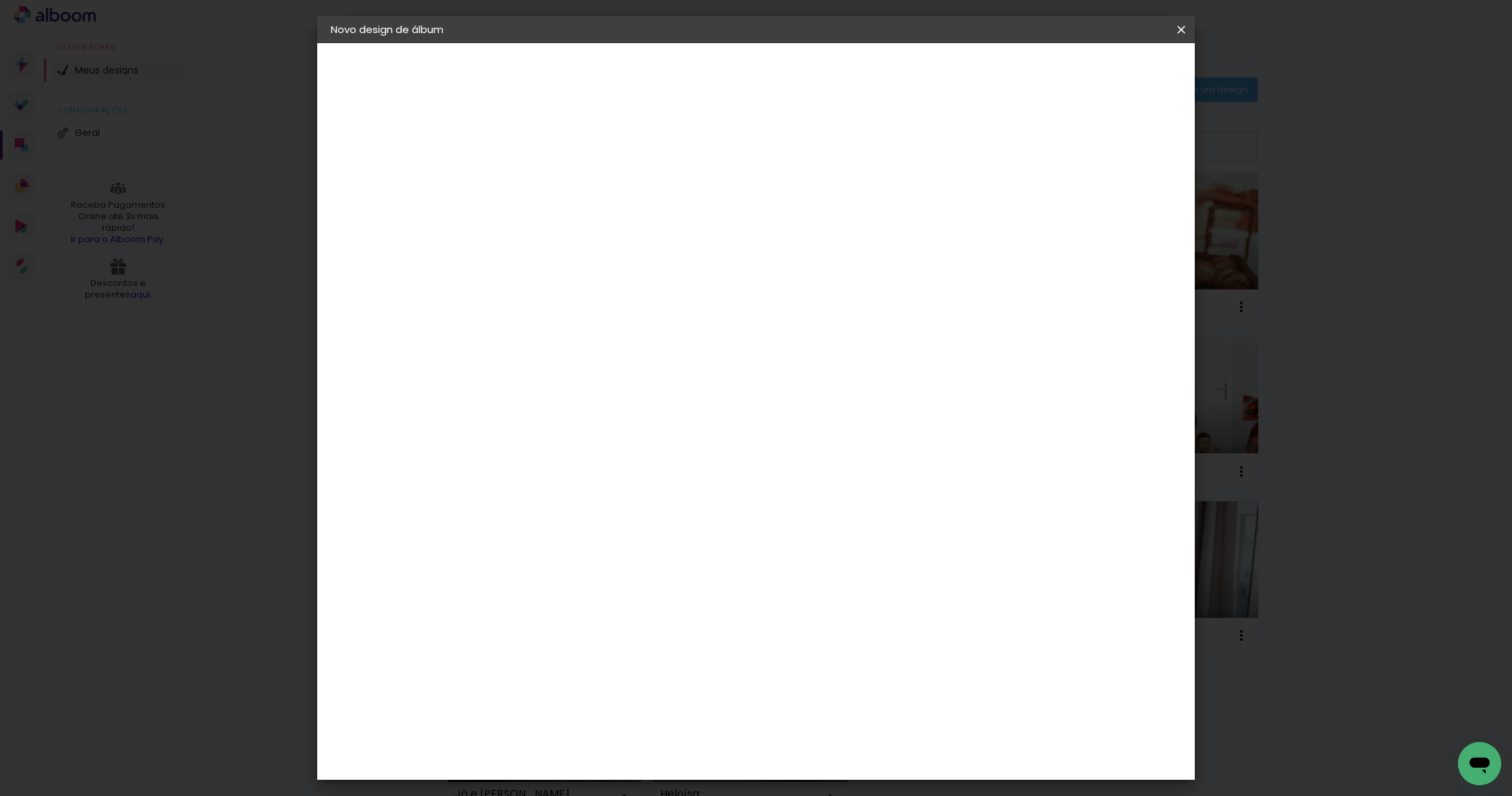
type input "go"
type paper-input "go"
click at [576, 308] on div "Go image" at bounding box center [559, 308] width 33 height 21
click at [0, 0] on slot "Avançar" at bounding box center [0, 0] width 0 height 0
click at [604, 224] on input "text" at bounding box center [577, 235] width 52 height 21
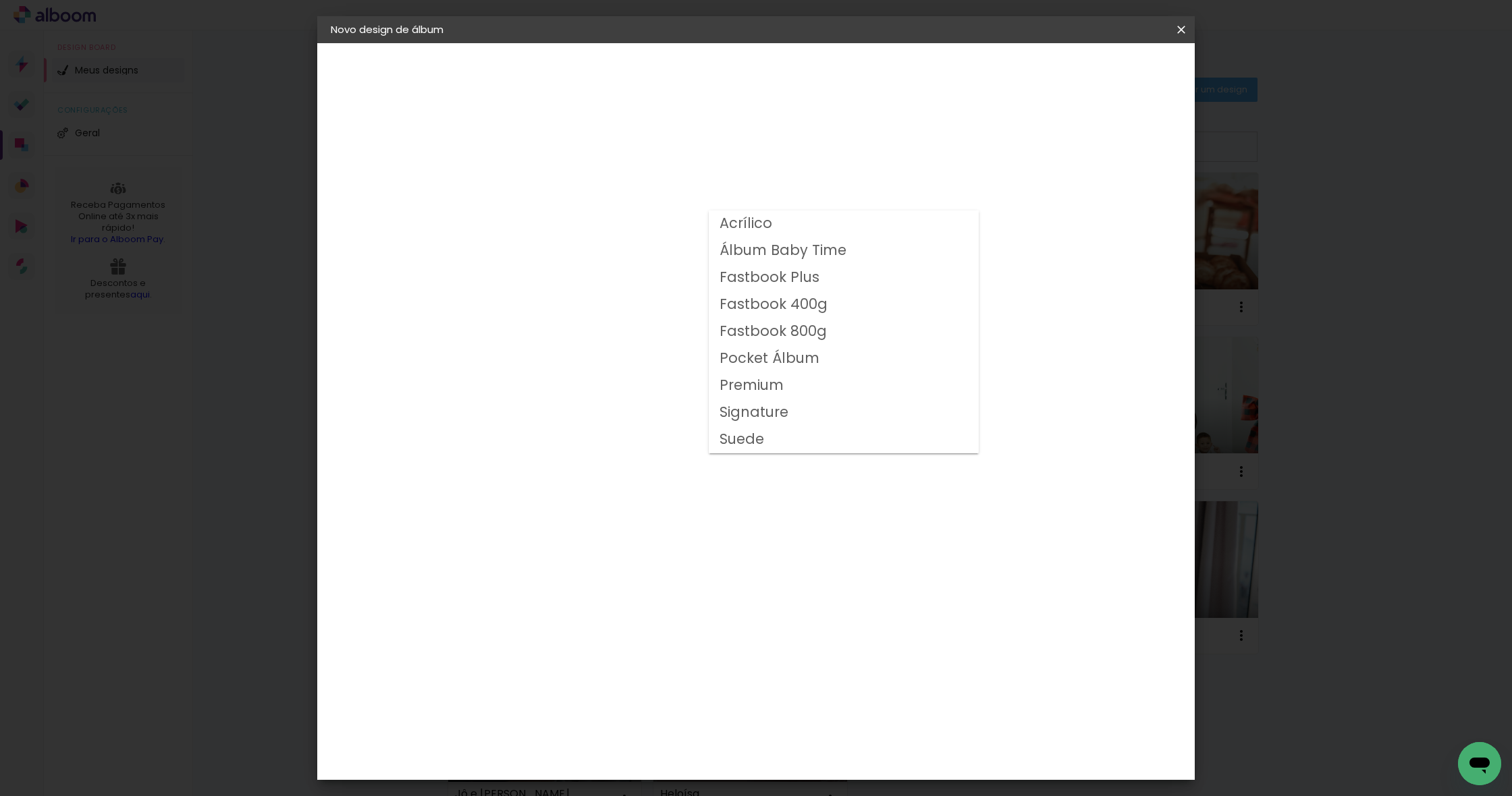
click at [0, 0] on slot "Fastbook 400g" at bounding box center [0, 0] width 0 height 0
type input "Fastbook 400g"
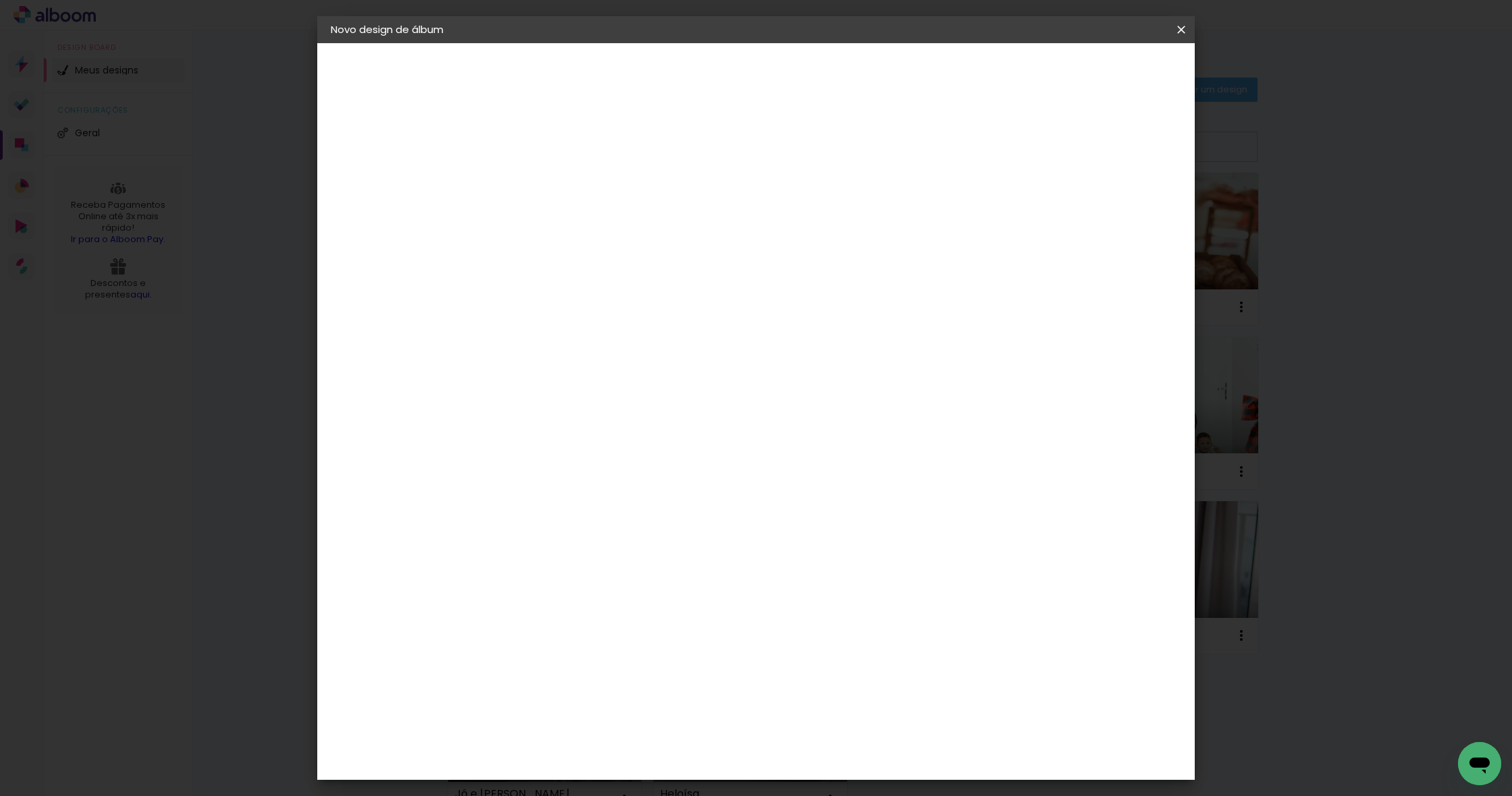
click at [642, 348] on span "15 × 20" at bounding box center [611, 365] width 63 height 36
click at [0, 0] on slot "Avançar" at bounding box center [0, 0] width 0 height 0
type input "3"
type paper-input "3"
click at [557, 141] on input "3" at bounding box center [541, 145] width 47 height 17
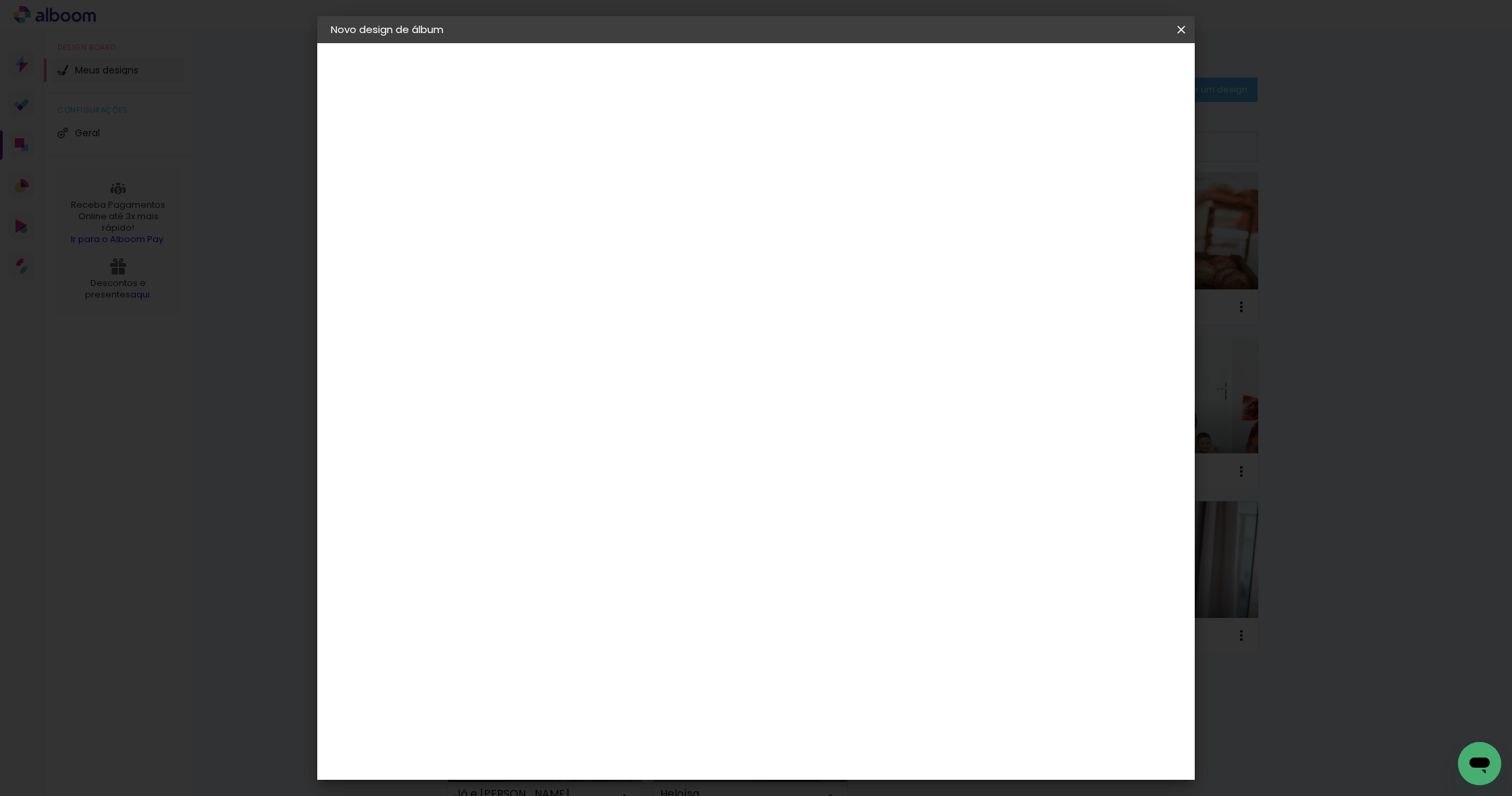
click at [1031, 147] on div at bounding box center [1024, 145] width 12 height 12
type paper-checkbox "on"
click at [1107, 76] on span "Iniciar design" at bounding box center [1075, 71] width 61 height 10
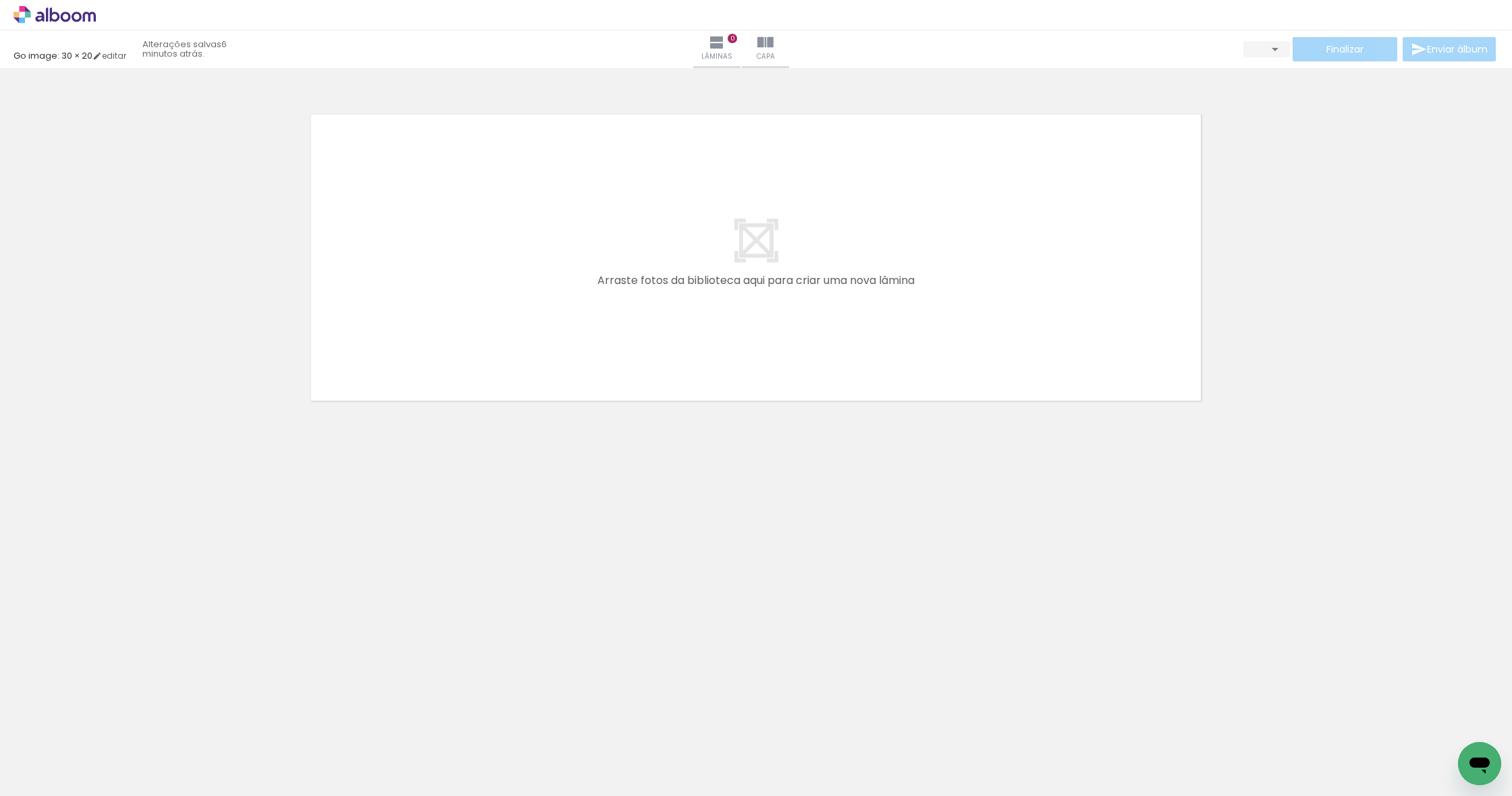
type input "3"
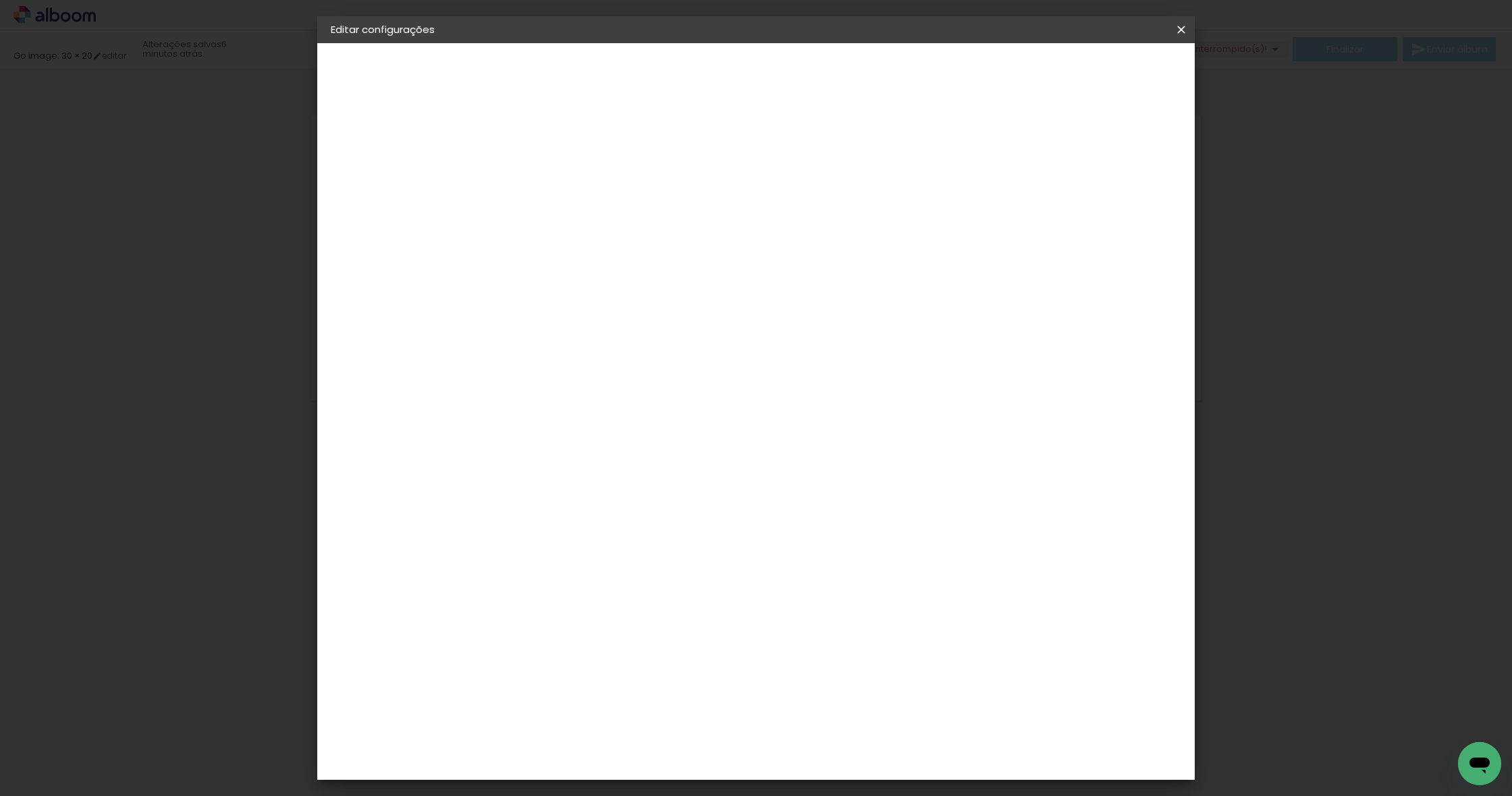
click at [1107, 71] on span "Salvar configurações" at bounding box center [1057, 71] width 100 height 10
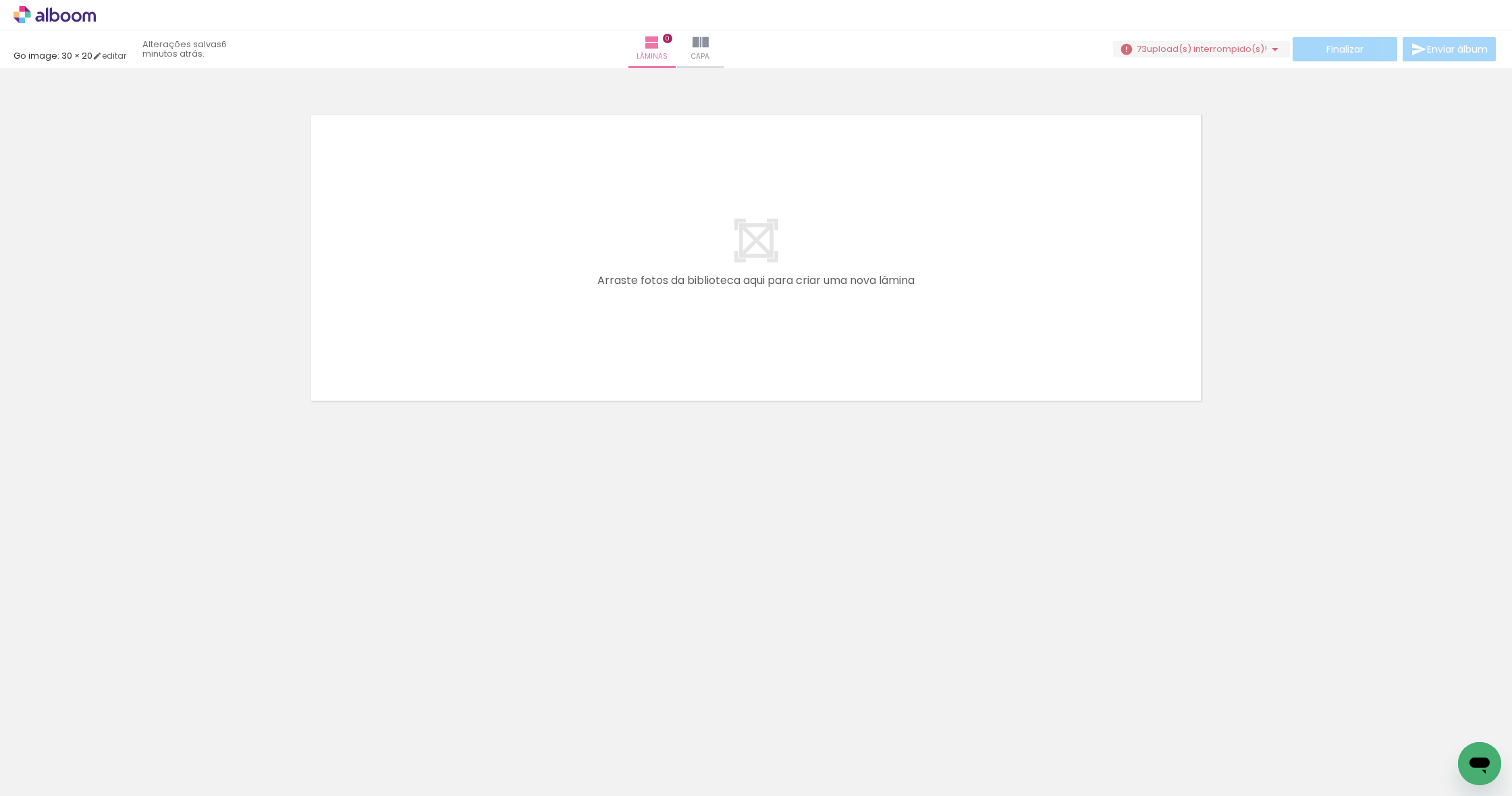
click at [1228, 50] on span "upload(s) interrompido(s)!" at bounding box center [1207, 49] width 121 height 13
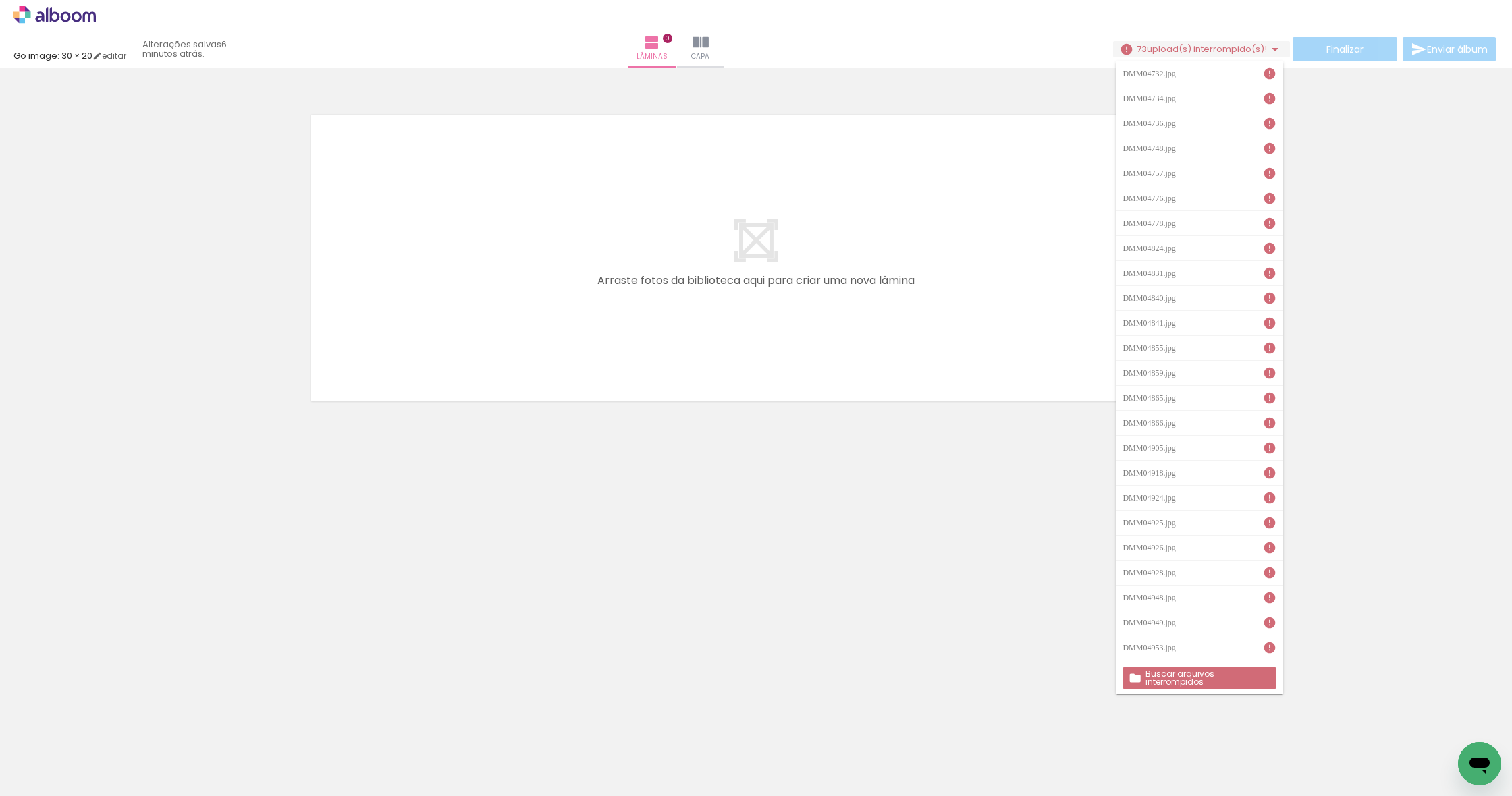
click at [0, 0] on slot "Buscar arquivos interrompidos" at bounding box center [0, 0] width 0 height 0
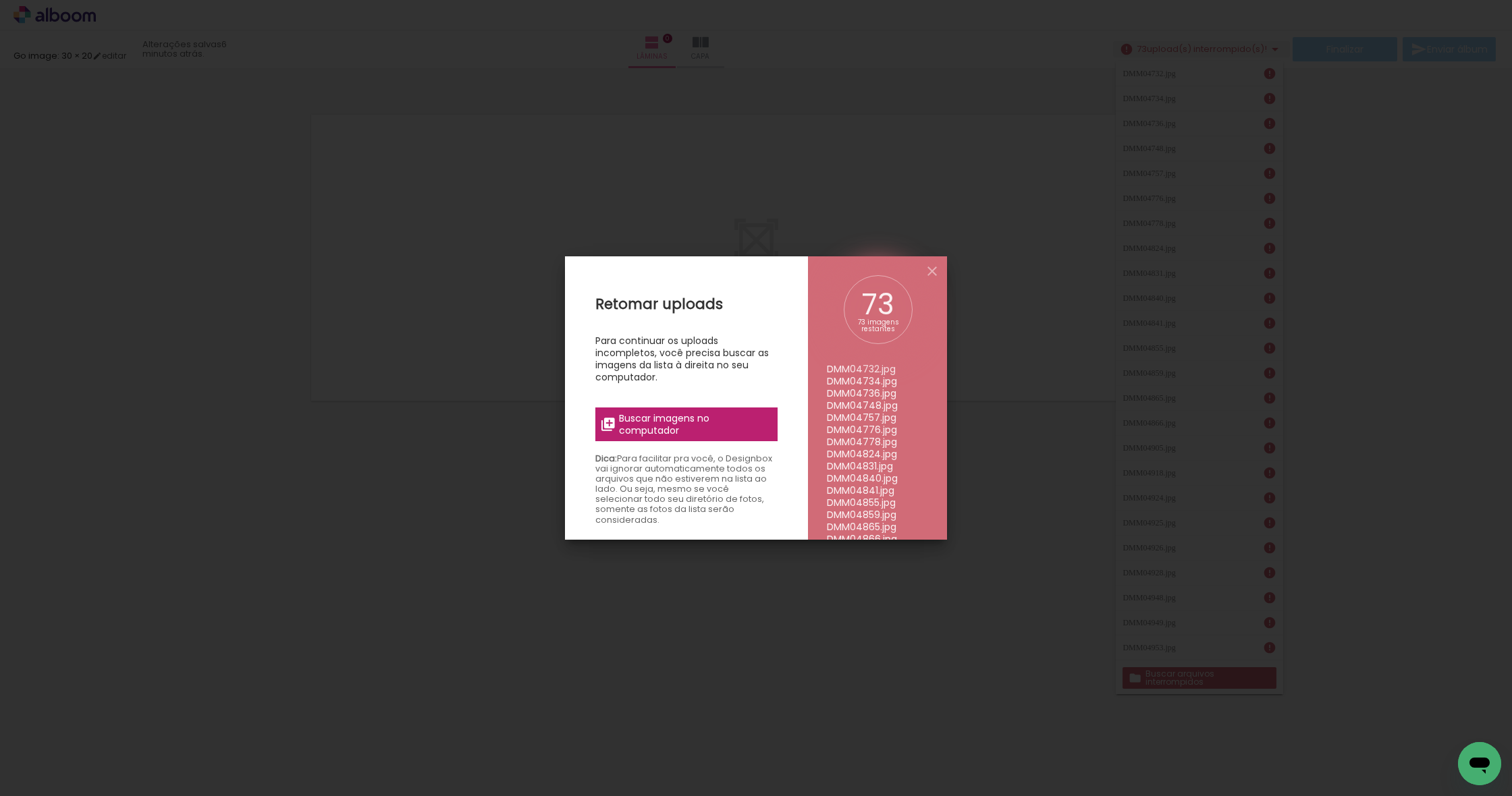
click at [673, 424] on span "Buscar imagens no computador" at bounding box center [695, 424] width 151 height 25
click at [0, 0] on input "file" at bounding box center [0, 0] width 0 height 0
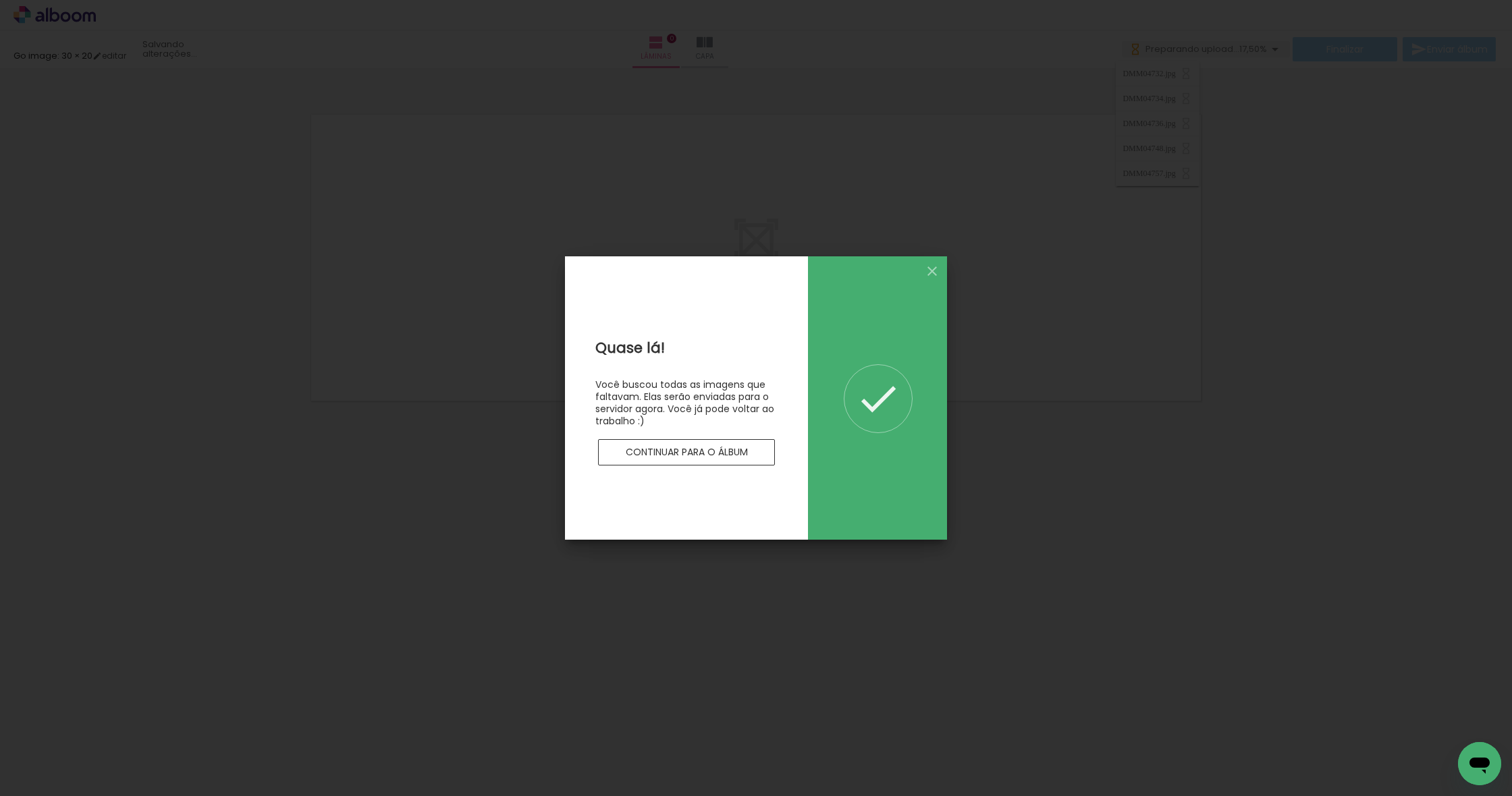
click at [0, 0] on slot "Continuar para o álbum" at bounding box center [0, 0] width 0 height 0
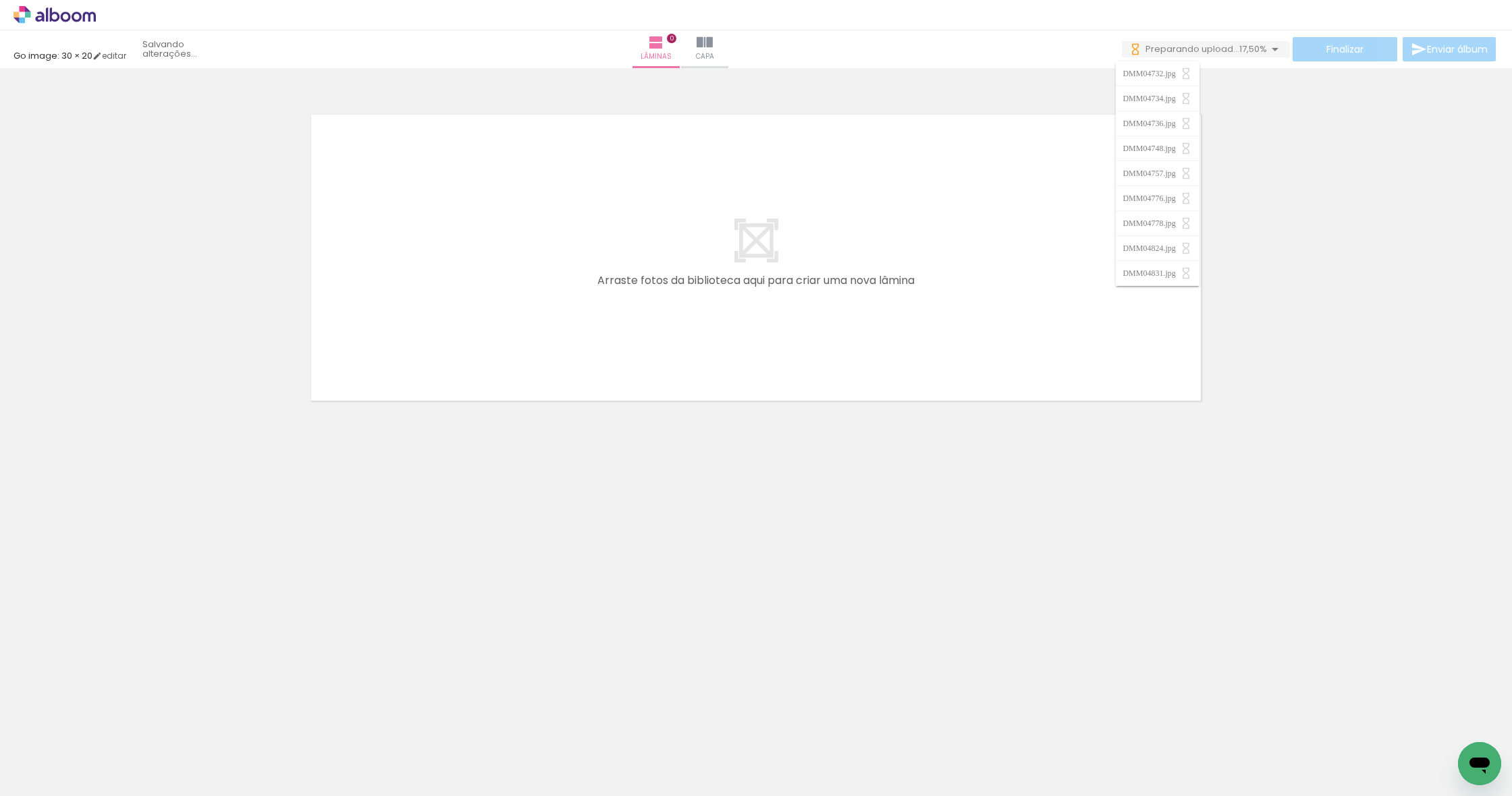
click at [1228, 48] on span "Preparando upload..." at bounding box center [1192, 49] width 94 height 13
click at [1239, 51] on span "17,50%" at bounding box center [1253, 49] width 28 height 13
click at [1267, 50] on iron-icon at bounding box center [1275, 49] width 16 height 16
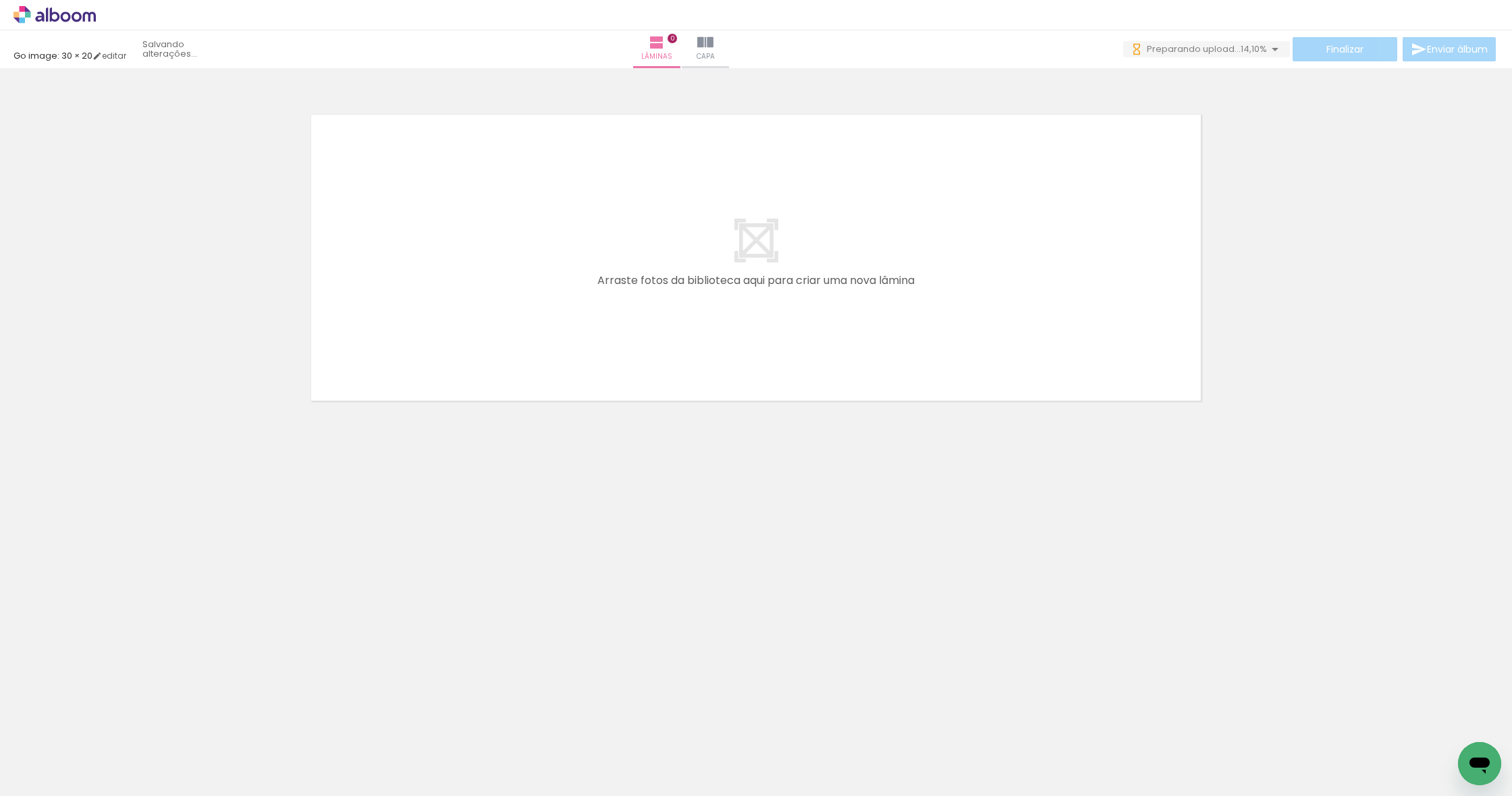
click at [1240, 48] on span "14,10%" at bounding box center [1253, 49] width 26 height 13
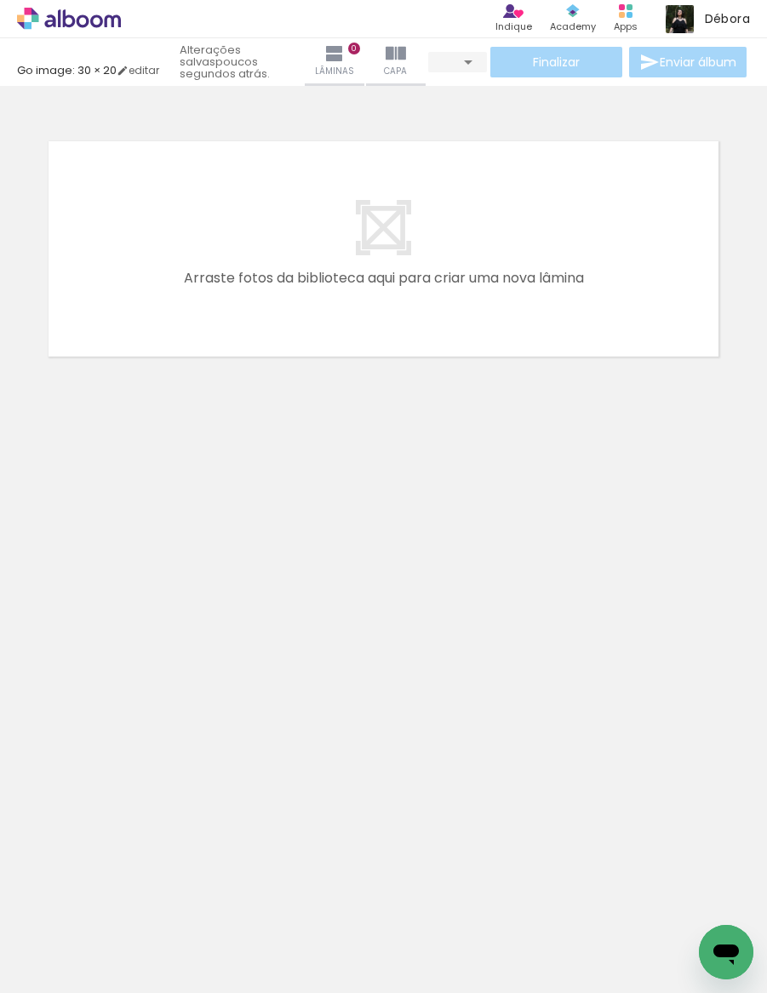
type input "3"
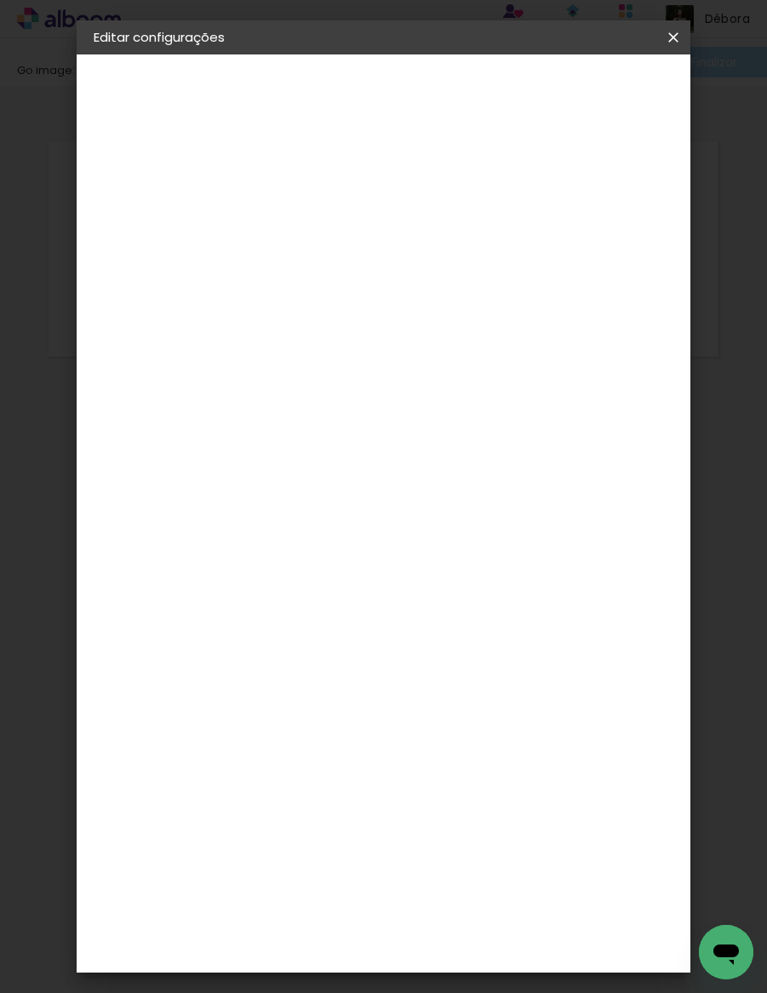
click at [601, 81] on paper-button "Salvar configurações" at bounding box center [565, 96] width 121 height 41
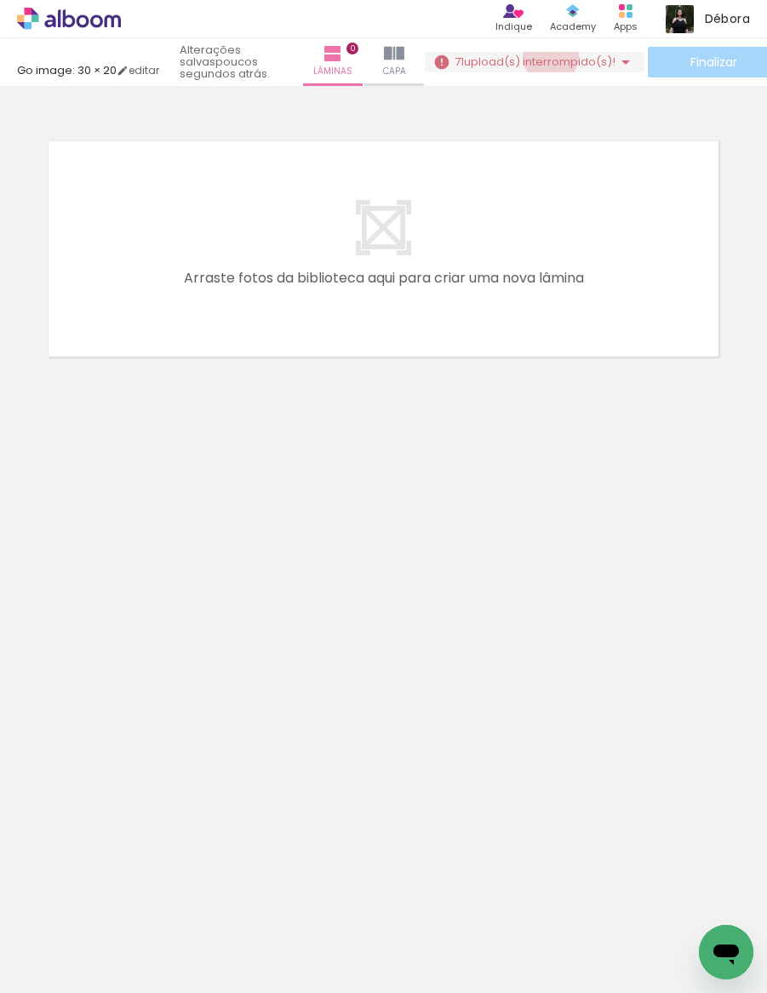
click at [559, 56] on span "upload(s) interrompido(s)!" at bounding box center [540, 62] width 152 height 16
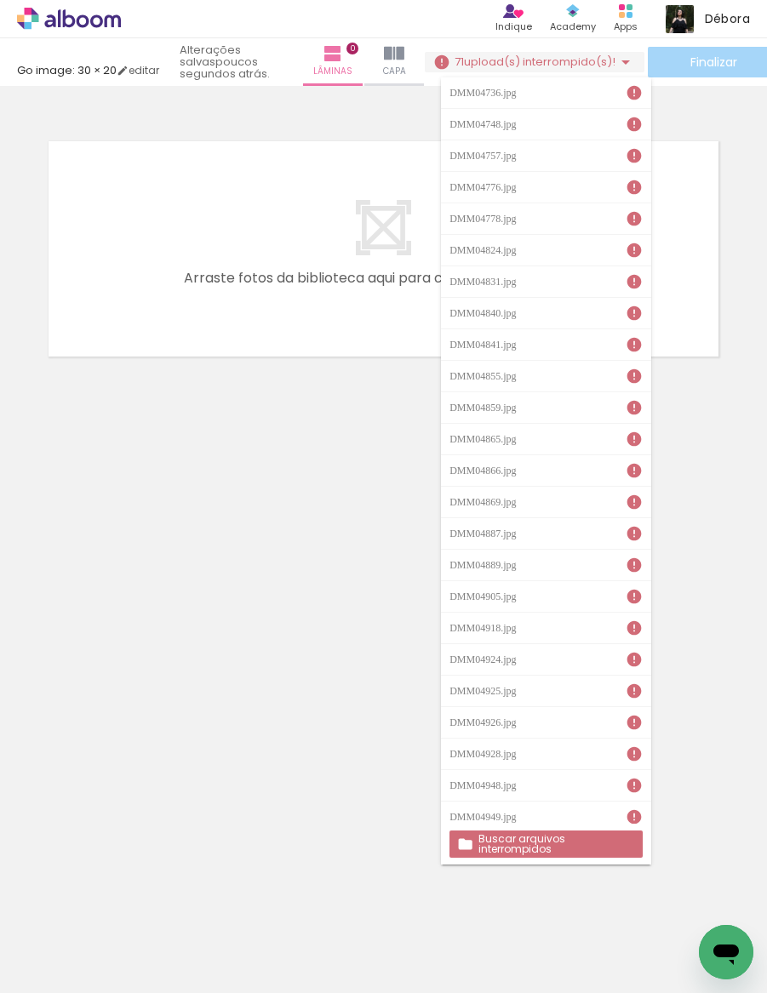
click at [0, 0] on slot "Buscar arquivos interrompidos" at bounding box center [0, 0] width 0 height 0
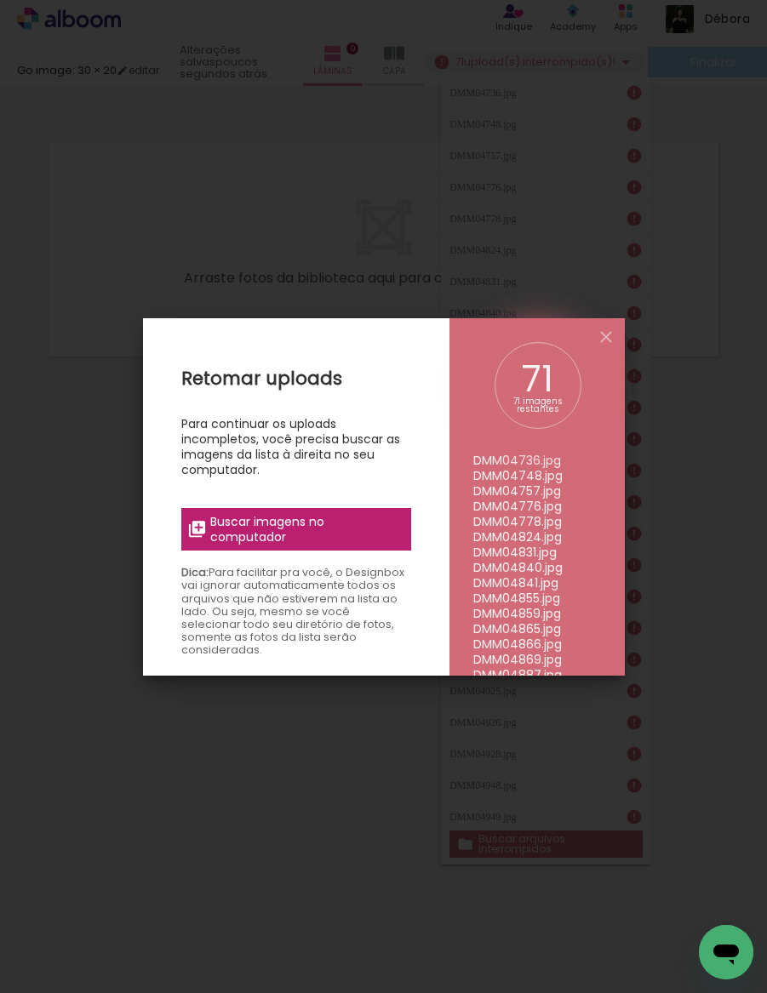
click at [278, 532] on span "Buscar imagens no computador" at bounding box center [305, 529] width 190 height 31
click at [0, 0] on input "file" at bounding box center [0, 0] width 0 height 0
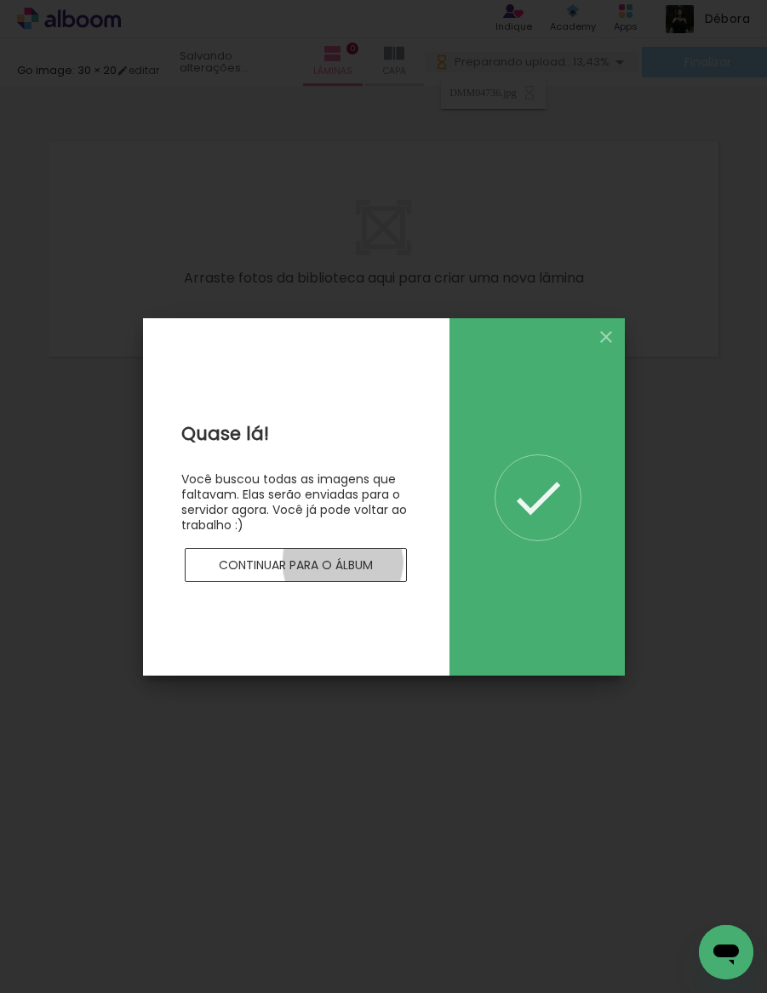
click at [0, 0] on slot "Continuar para o álbum" at bounding box center [0, 0] width 0 height 0
